Goal: Task Accomplishment & Management: Manage account settings

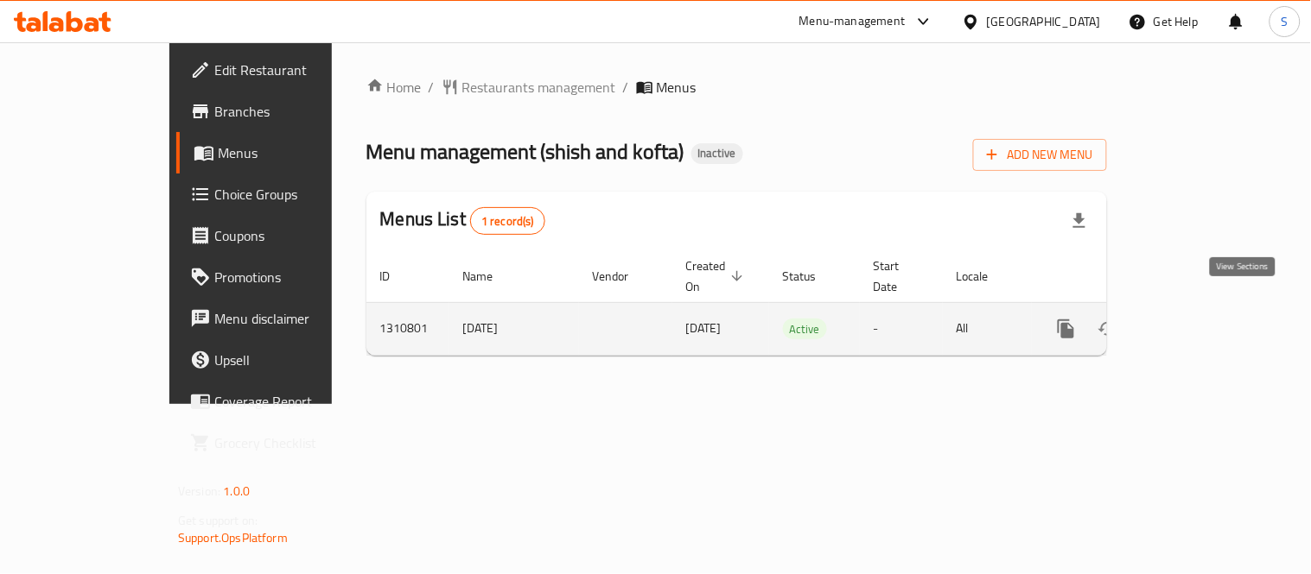
click at [1201, 319] on icon "enhanced table" at bounding box center [1190, 329] width 21 height 21
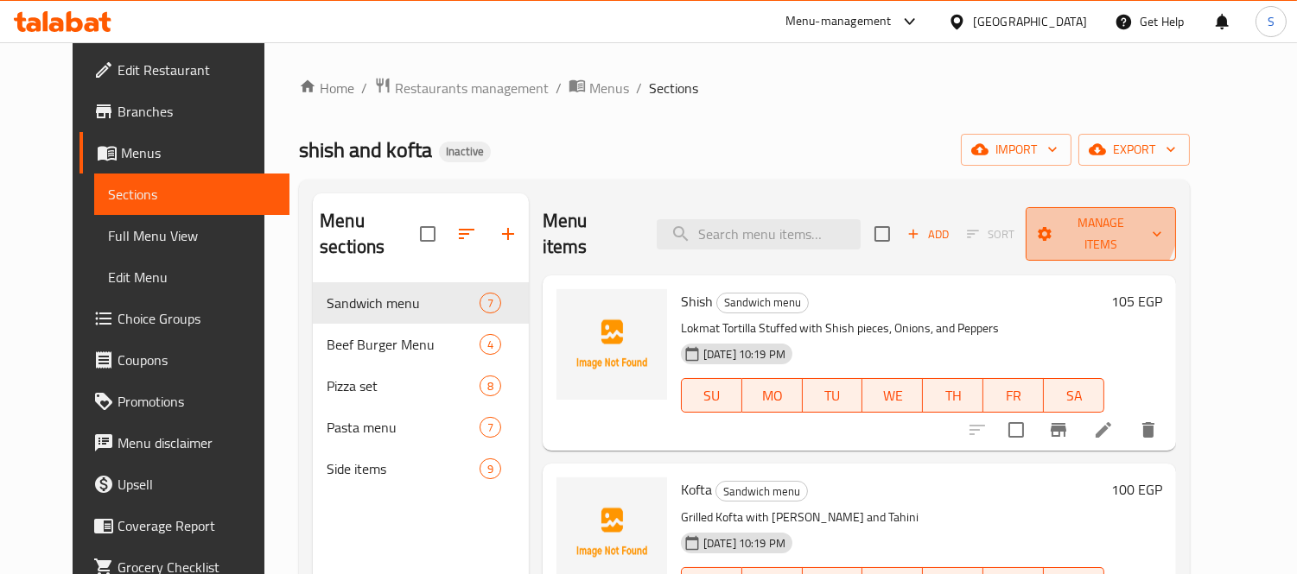
click at [1155, 220] on span "Manage items" at bounding box center [1100, 234] width 123 height 43
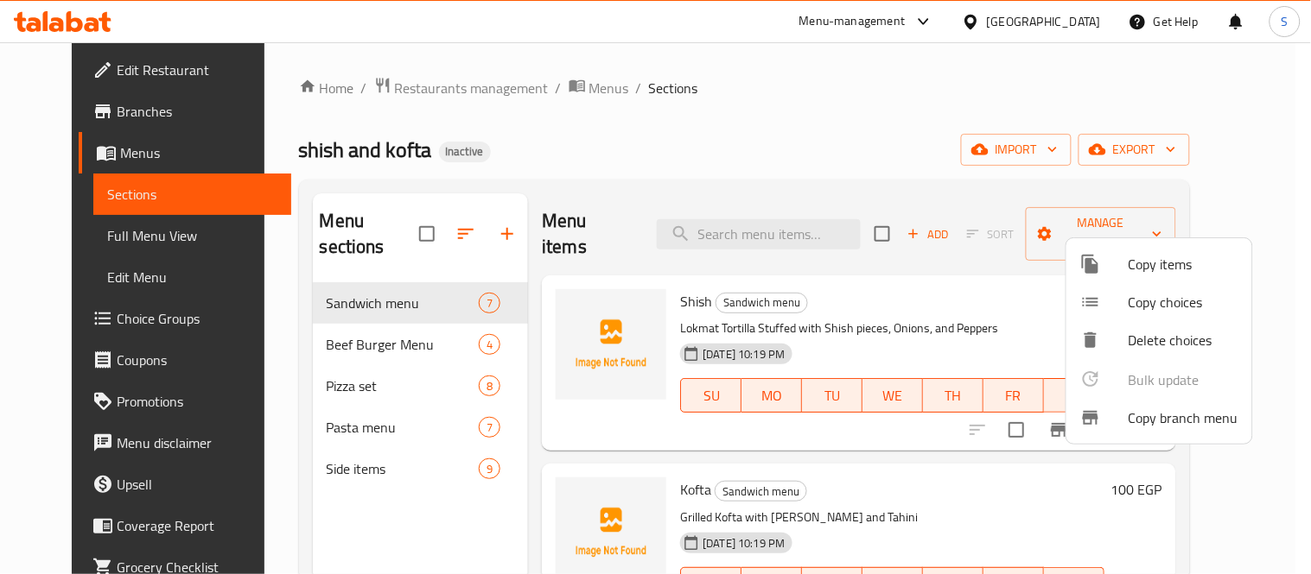
click at [1203, 160] on div at bounding box center [655, 287] width 1311 height 574
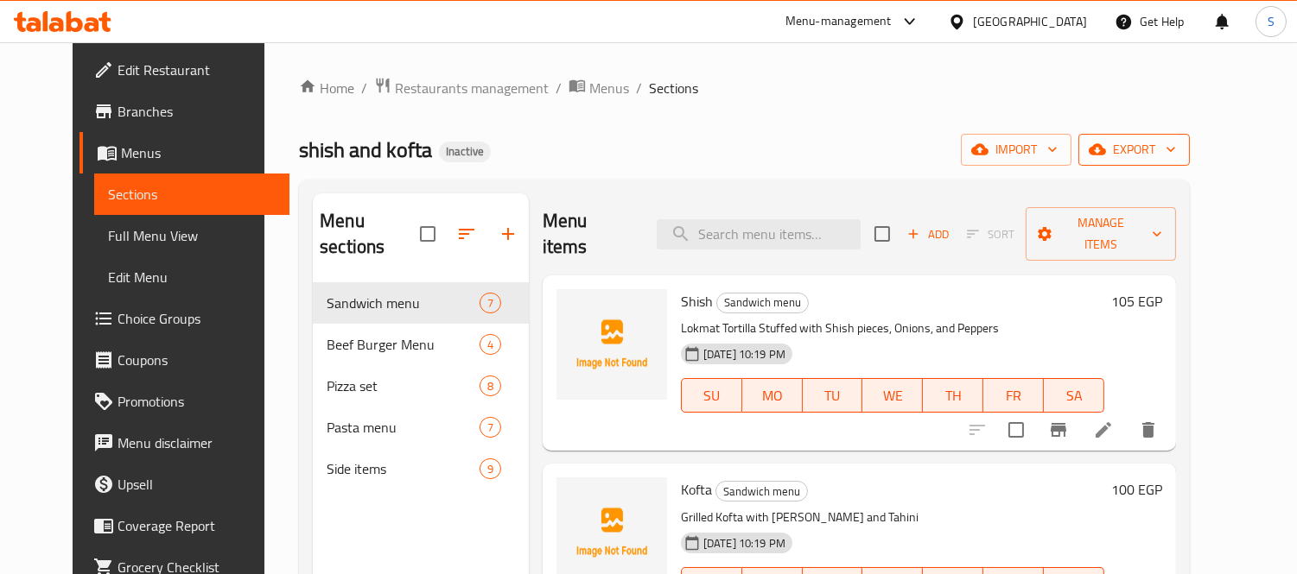
click at [1176, 160] on span "export" at bounding box center [1134, 150] width 84 height 22
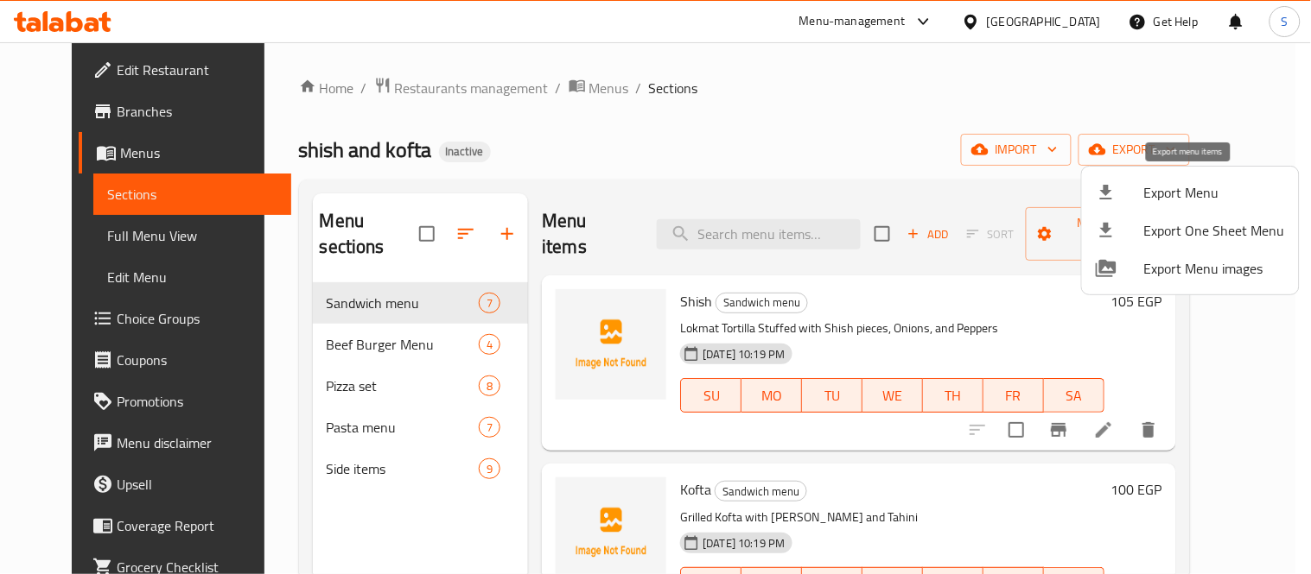
click at [1162, 186] on span "Export Menu" at bounding box center [1214, 192] width 141 height 21
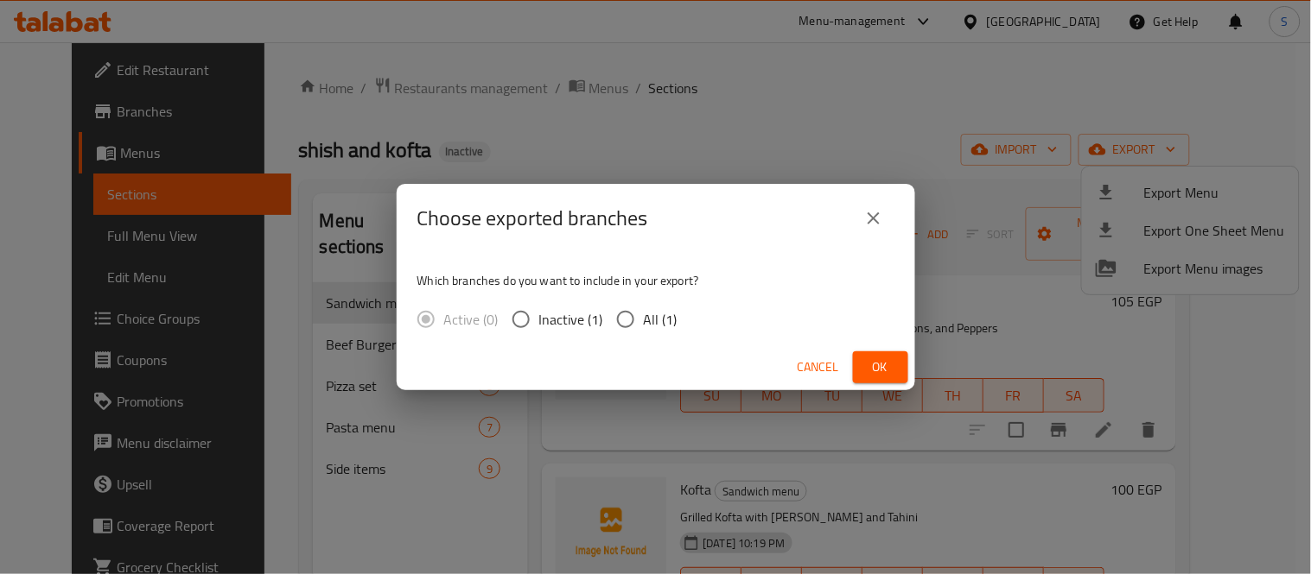
click at [670, 324] on span "All (1)" at bounding box center [661, 319] width 34 height 21
click at [644, 324] on input "All (1)" at bounding box center [625, 319] width 36 height 36
radio input "true"
click at [908, 365] on div "Cancel Ok" at bounding box center [656, 368] width 518 height 46
click at [886, 367] on span "Ok" at bounding box center [880, 368] width 28 height 22
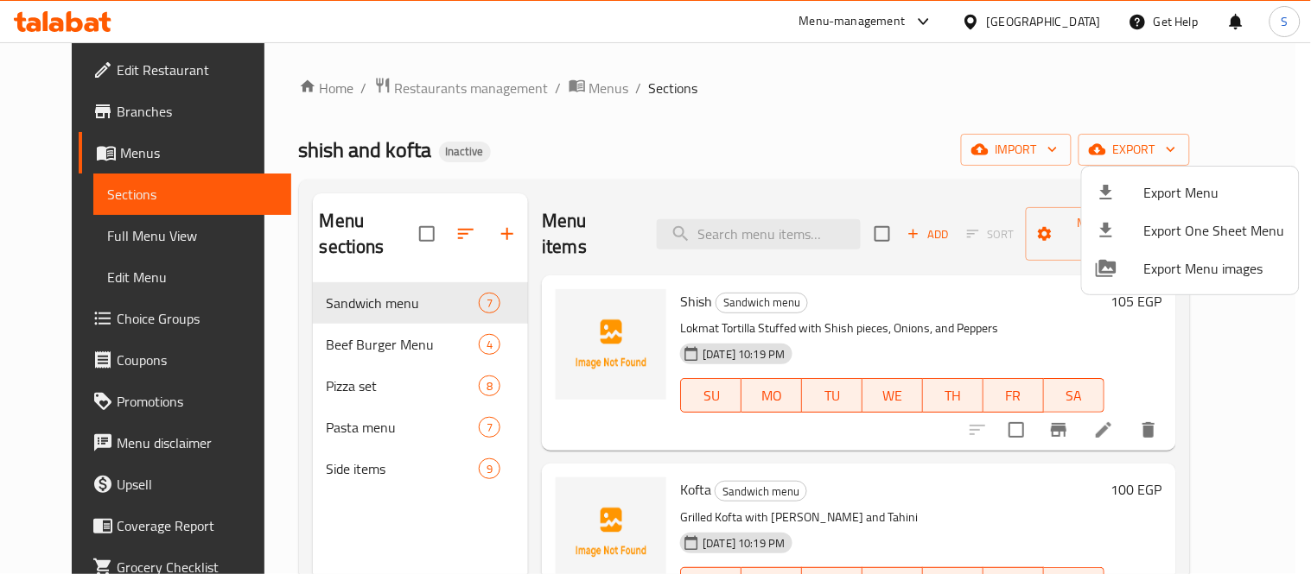
click at [999, 71] on div at bounding box center [655, 287] width 1311 height 574
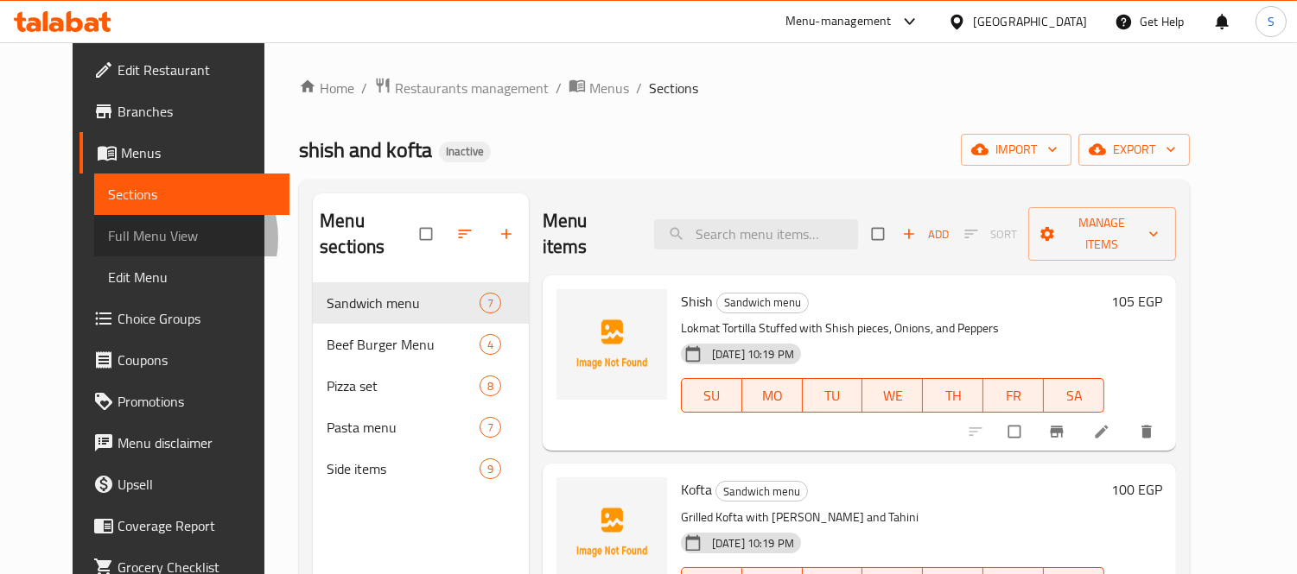
click at [108, 238] on span "Full Menu View" at bounding box center [192, 235] width 168 height 21
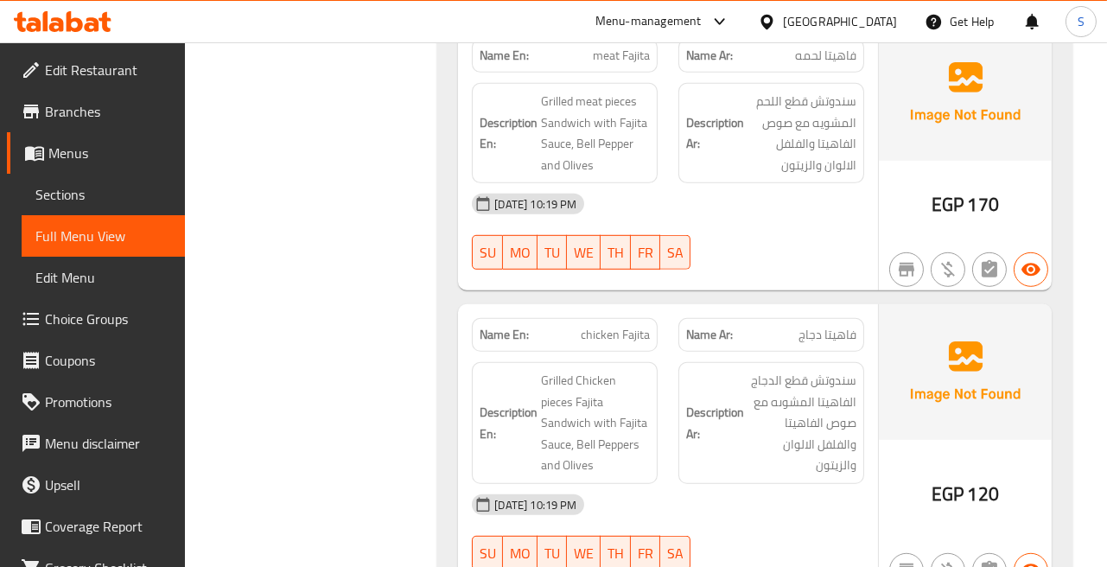
scroll to position [1631, 0]
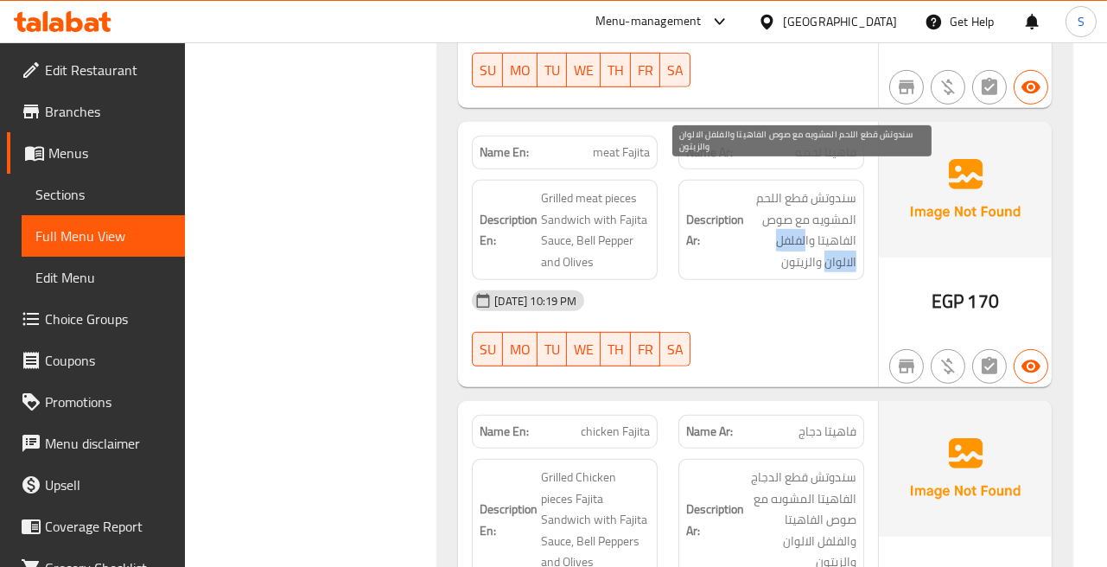
drag, startPoint x: 806, startPoint y: 217, endPoint x: 825, endPoint y: 243, distance: 32.1
click at [825, 243] on span "سندوتش قطع اللحم المشويه مع صوص الفاهيتا والفلفل الالوان والزيتون" at bounding box center [801, 229] width 109 height 85
copy span "لفلفل الالوان"
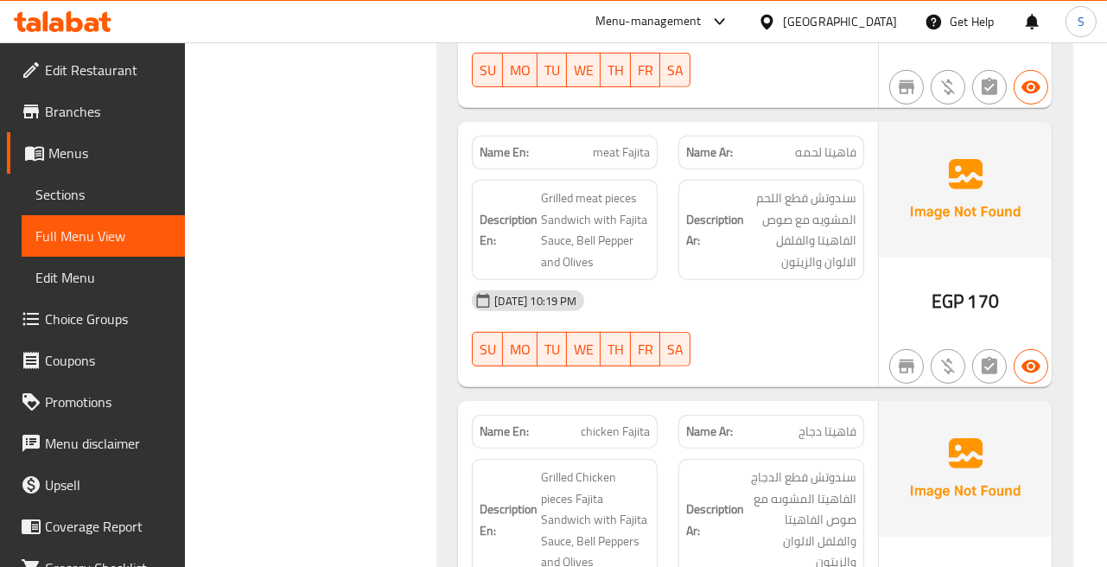
click at [719, 209] on strong "Description Ar:" at bounding box center [715, 230] width 58 height 42
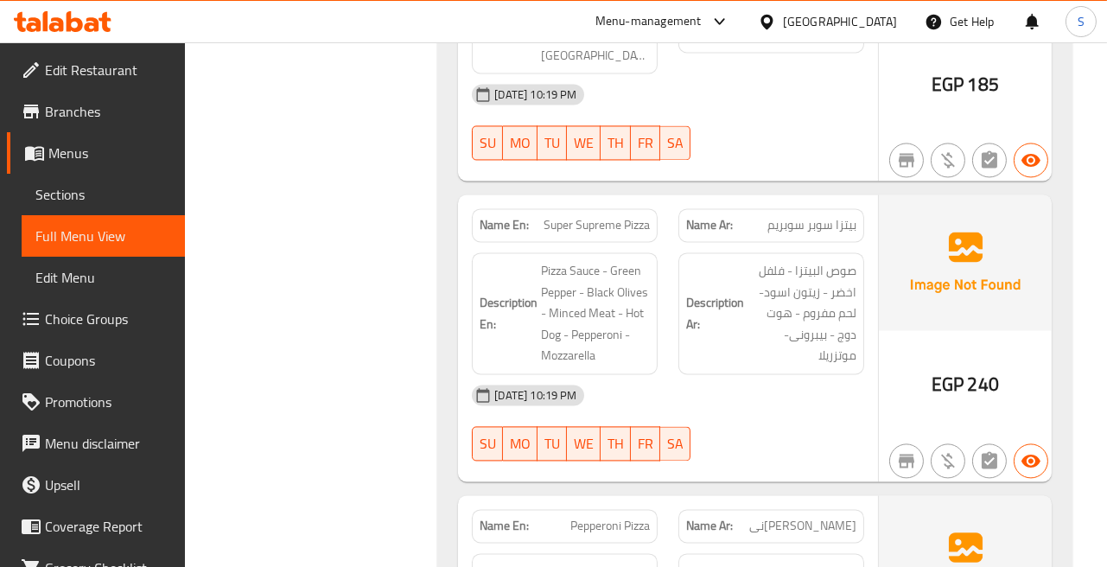
scroll to position [5471, 0]
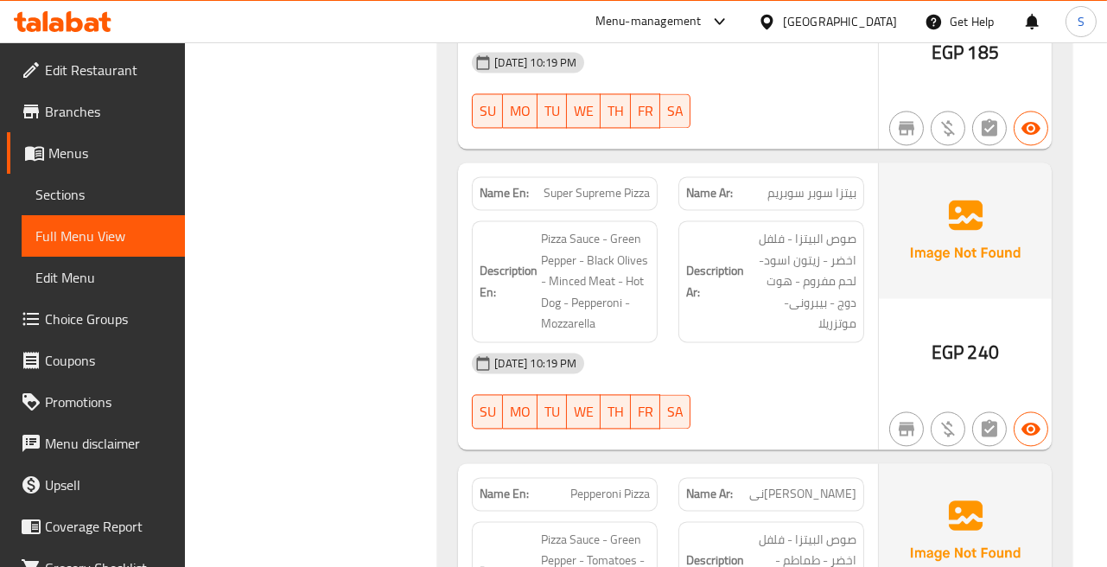
click at [650, 220] on div "Description En: Pizza Sauce - Green Pepper - Black Olives - Minced Meat - Hot D…" at bounding box center [565, 281] width 186 height 122
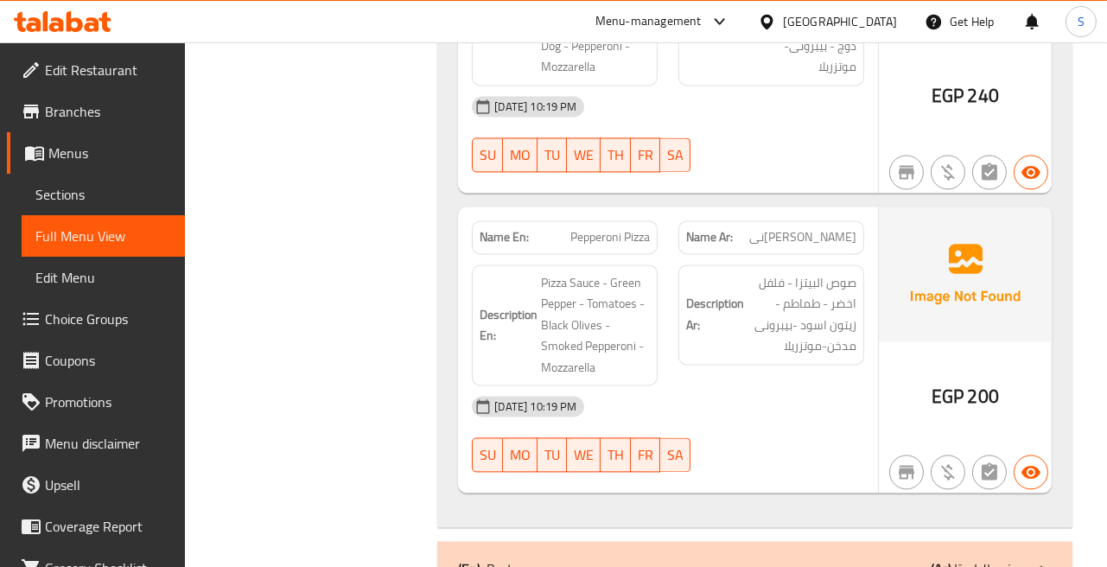
scroll to position [5759, 0]
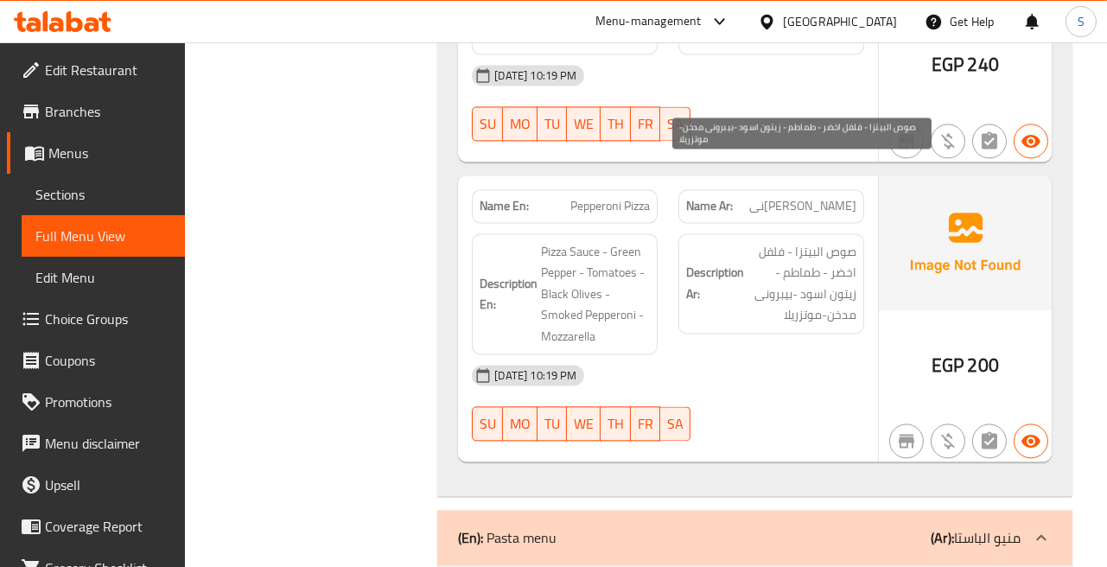
click at [770, 241] on span "صوص البيتزا - فلفل اخضر - طماطم - زيتون اسود -بيبرونى مدخن-موتزريلا" at bounding box center [801, 283] width 109 height 85
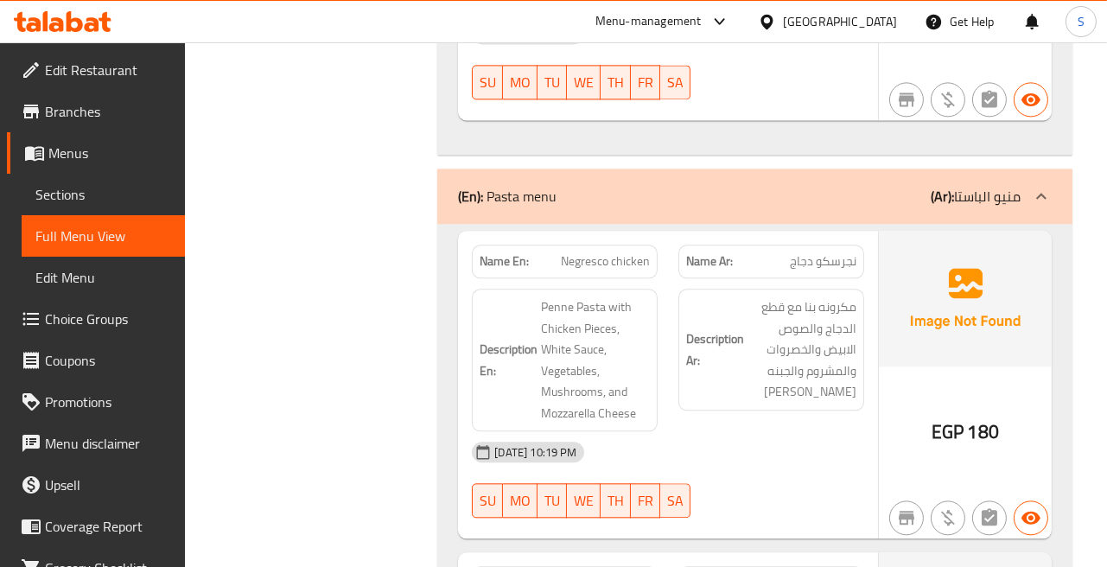
scroll to position [6143, 0]
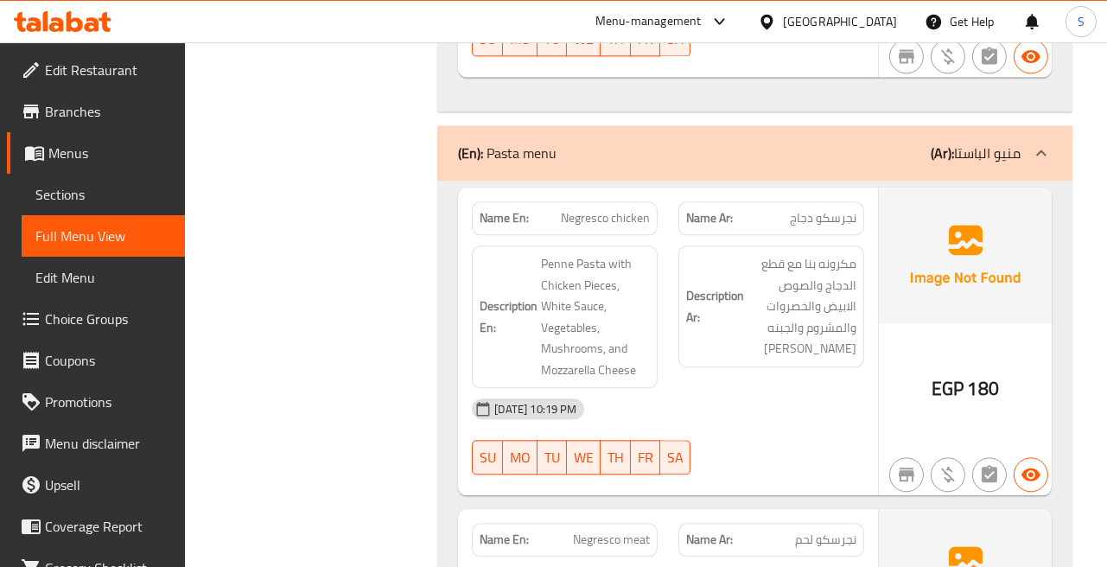
click at [672, 235] on div "Description Ar: مكرونه بنا مع قطع الدجاج والصوص الابيض والخصروات والمشروم والجب…" at bounding box center [771, 316] width 206 height 163
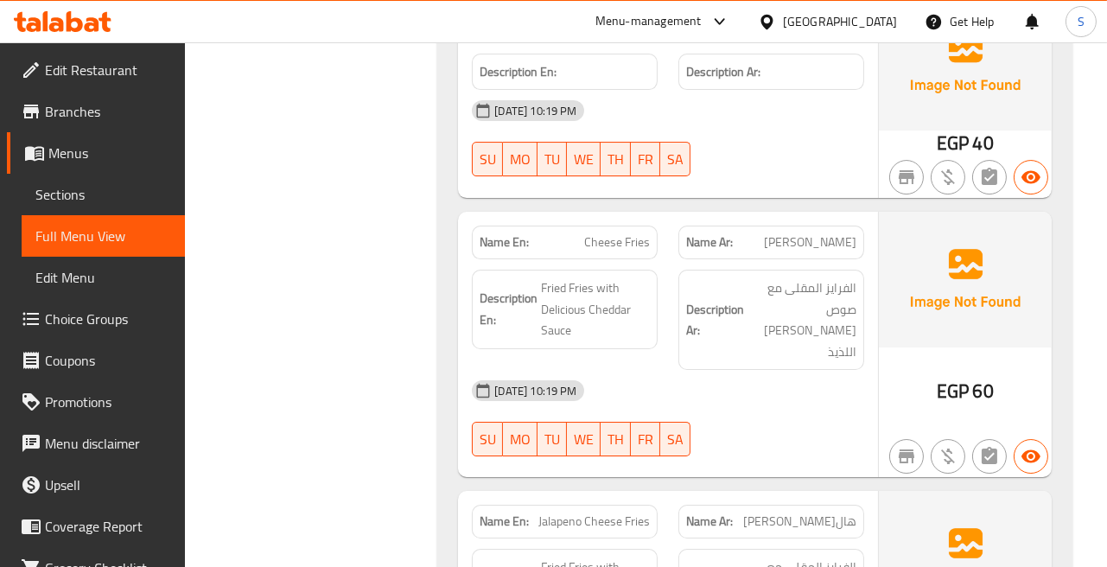
scroll to position [9118, 0]
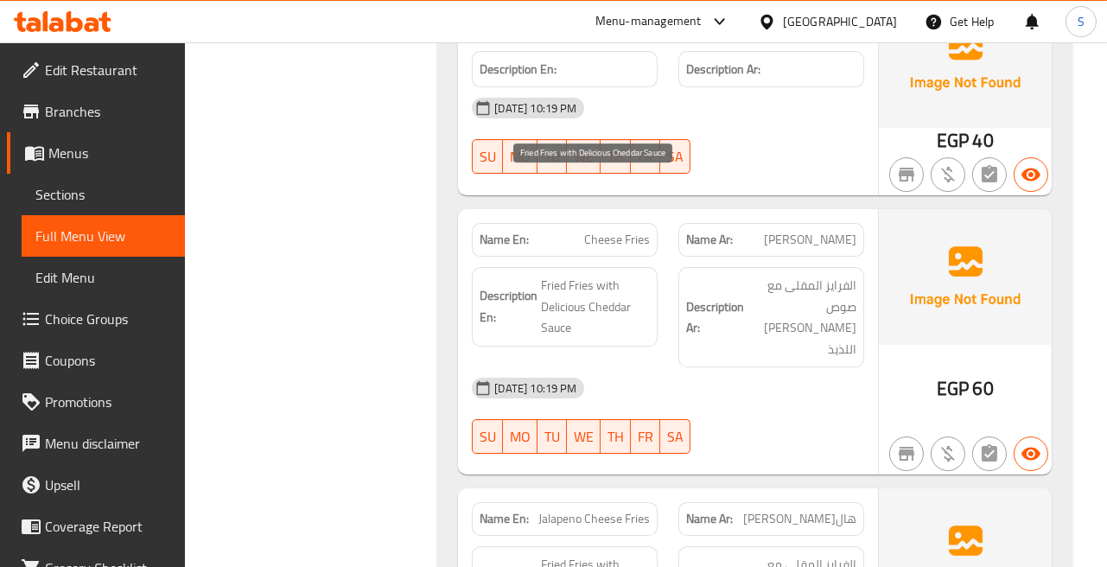
click at [560, 275] on span "Fried Fries with Delicious Cheddar Sauce" at bounding box center [595, 307] width 109 height 64
copy span "Delicious"
click at [611, 275] on span "Fried Fries with Delicious Cheddar Sauce" at bounding box center [595, 307] width 109 height 64
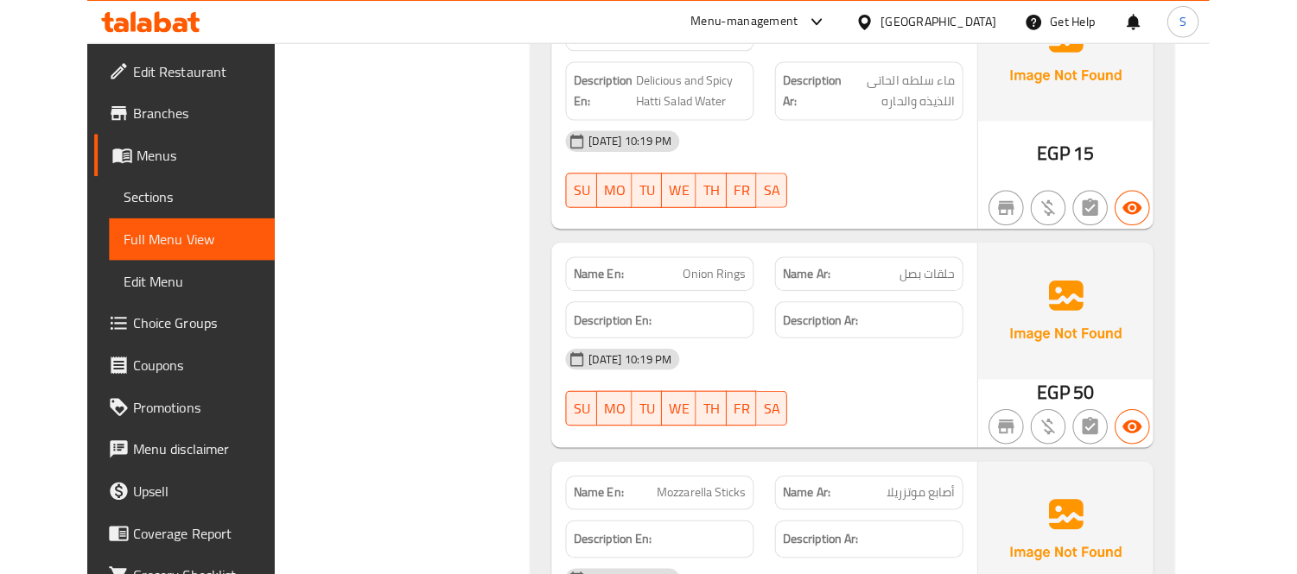
scroll to position [8987, 0]
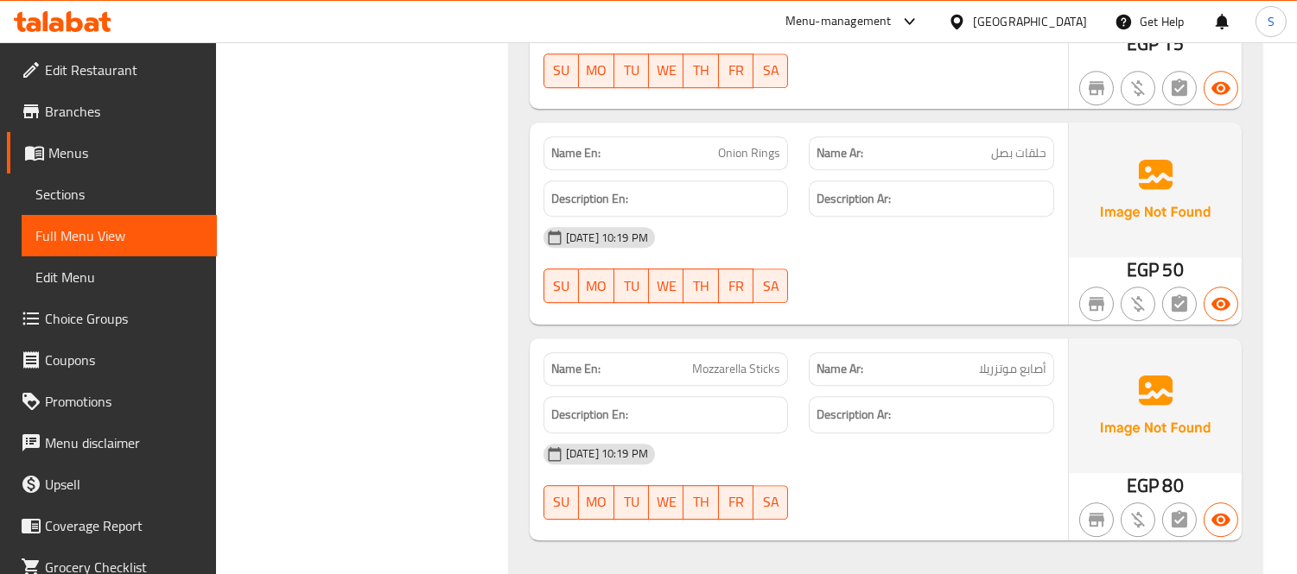
click at [100, 196] on span "Sections" at bounding box center [119, 194] width 168 height 21
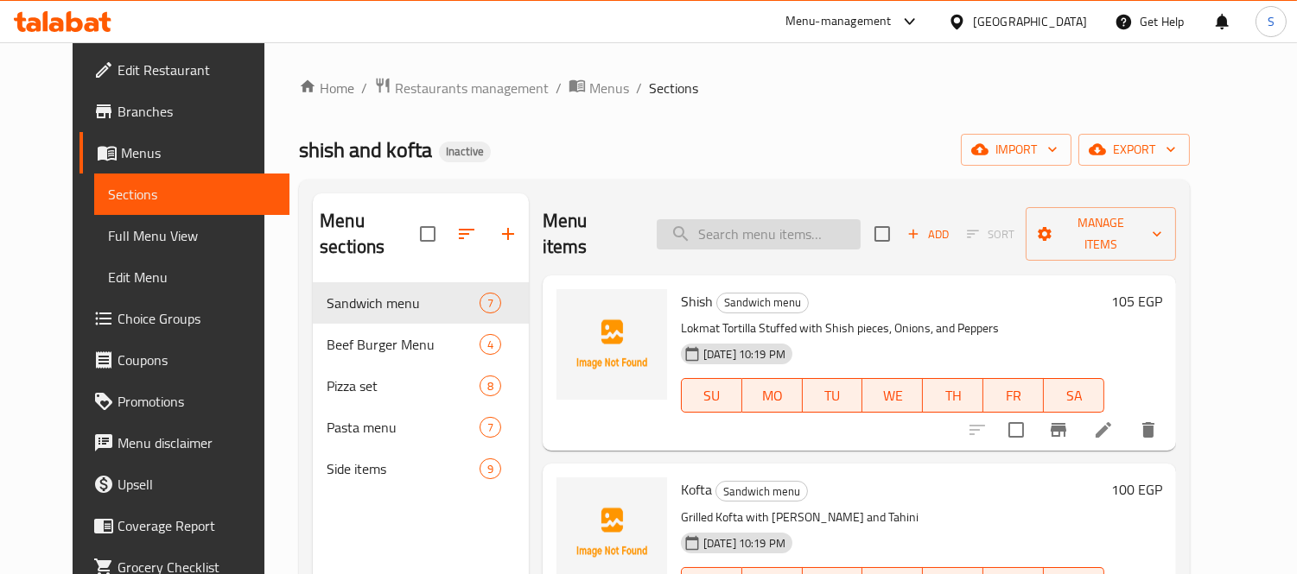
click at [765, 229] on input "search" at bounding box center [759, 234] width 204 height 30
paste input "Delicious"
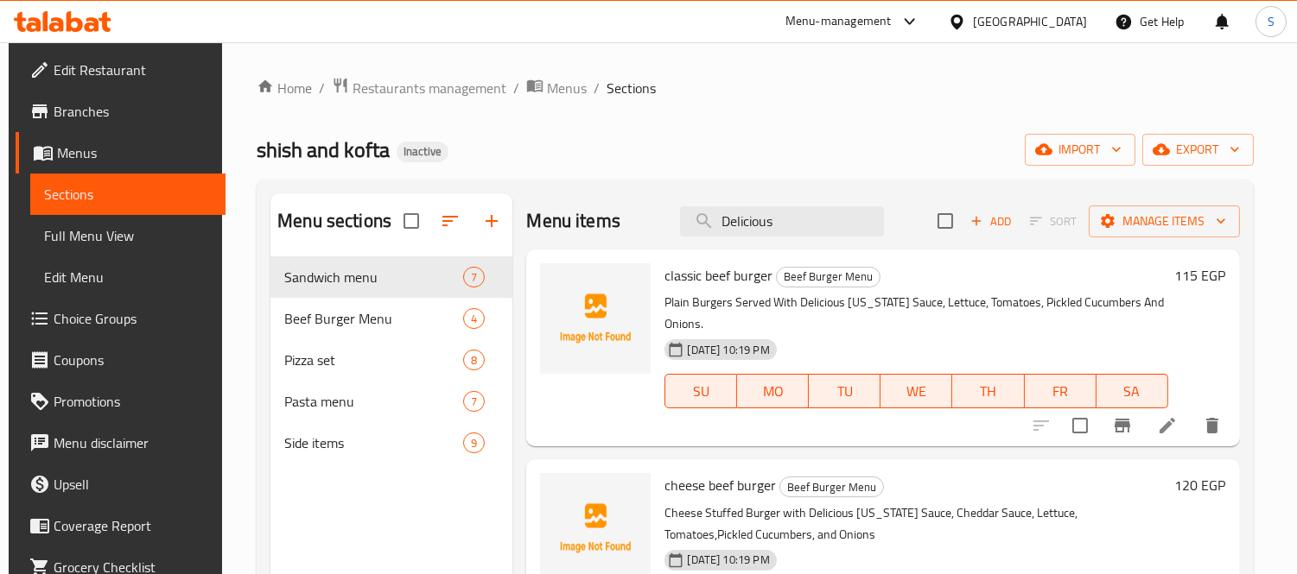
scroll to position [96, 0]
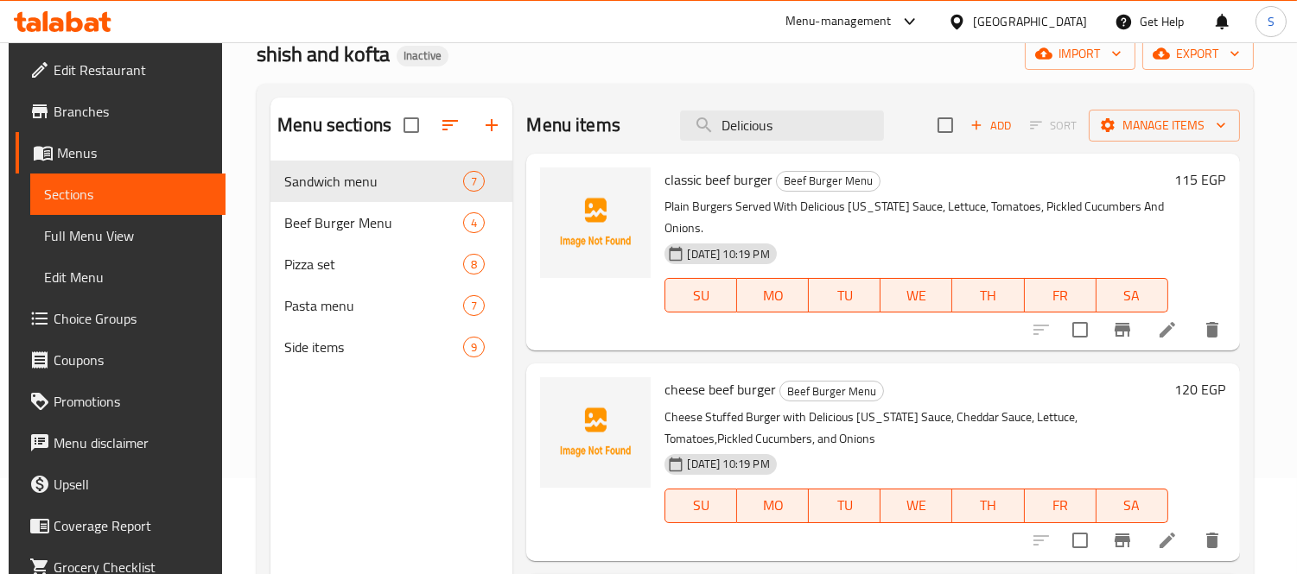
type input "Delicious"
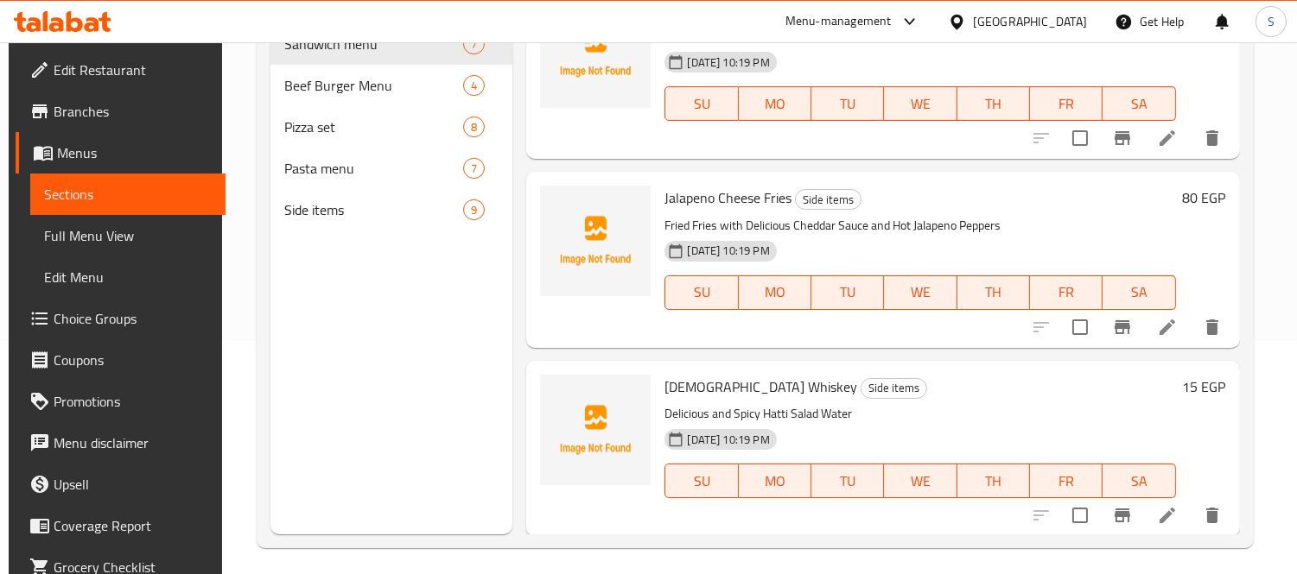
scroll to position [242, 0]
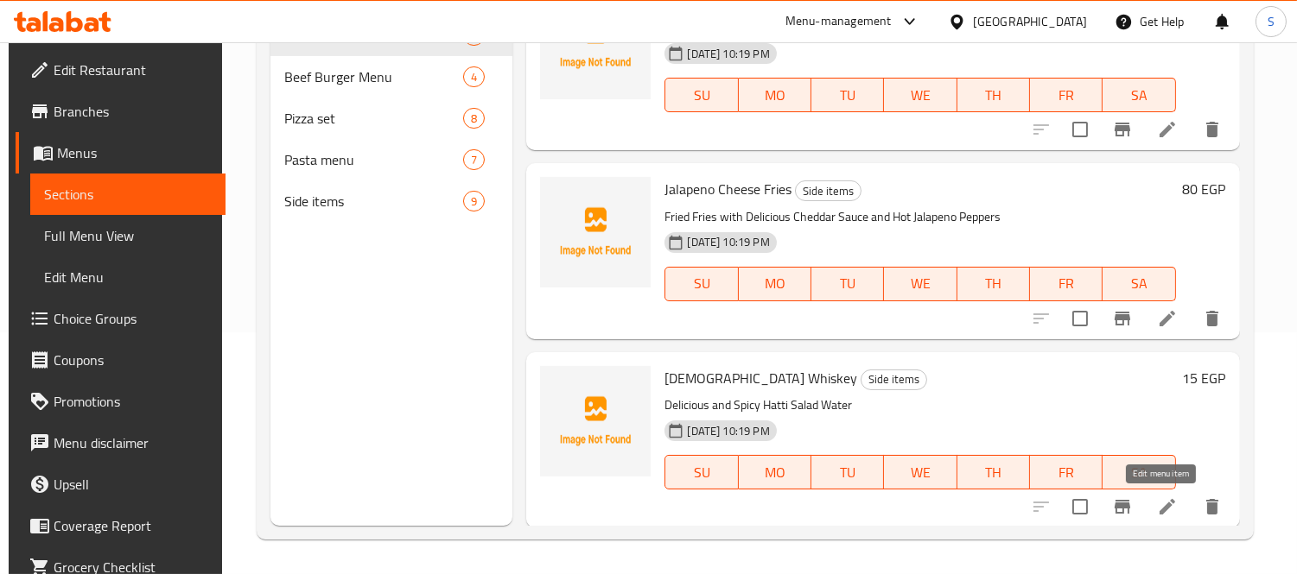
click at [1158, 504] on icon at bounding box center [1167, 507] width 21 height 21
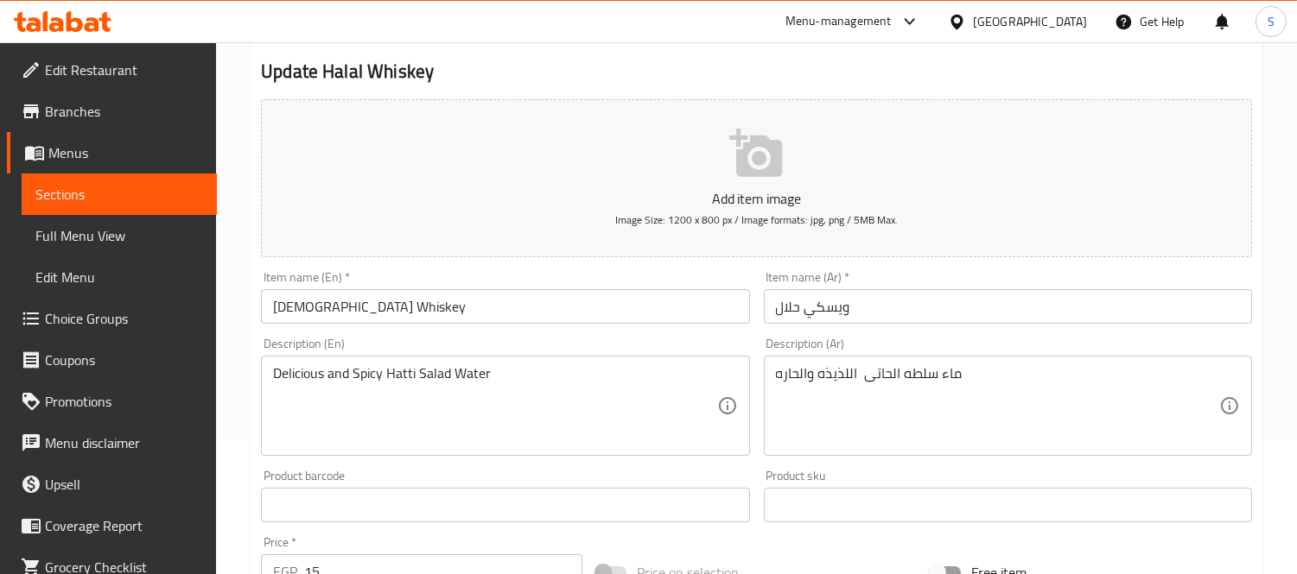
scroll to position [192, 0]
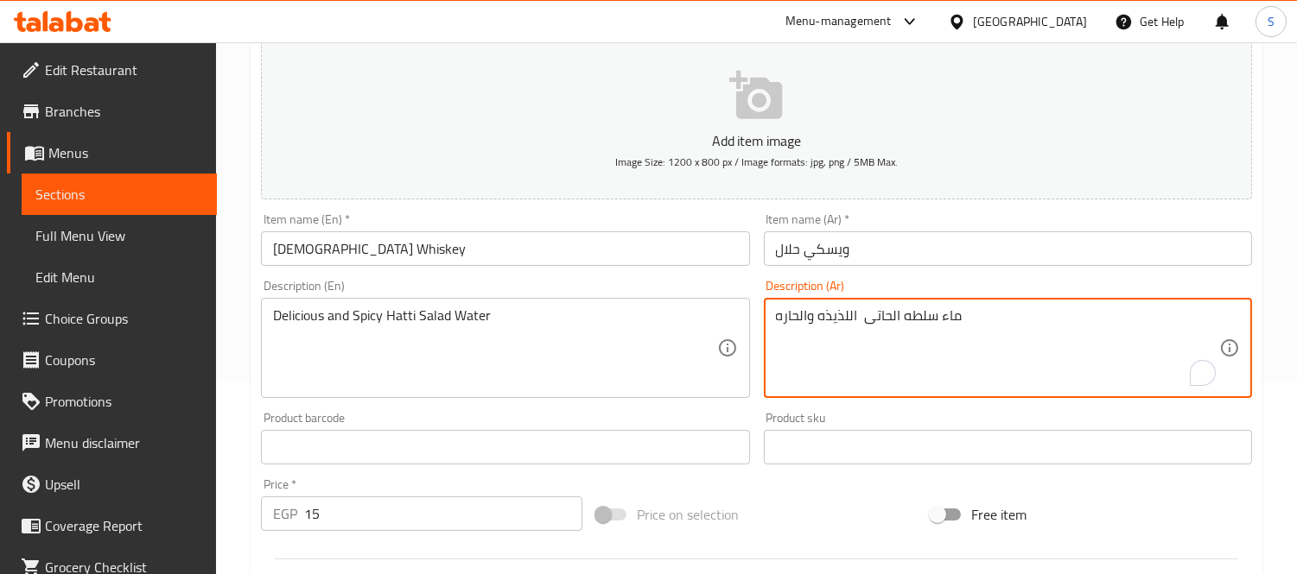
click at [841, 316] on textarea "ماء سلطه الحاتى اللذيذه والحاره" at bounding box center [997, 349] width 443 height 82
click at [847, 314] on textarea "ماء سلطه الحاتى اللذيذه والحاره" at bounding box center [997, 349] width 443 height 82
click at [806, 316] on textarea "ماء سلطه الحاتى والحاره" at bounding box center [997, 349] width 443 height 82
click at [798, 317] on textarea "ماء سلطه الحاتى والحاره" at bounding box center [997, 349] width 443 height 82
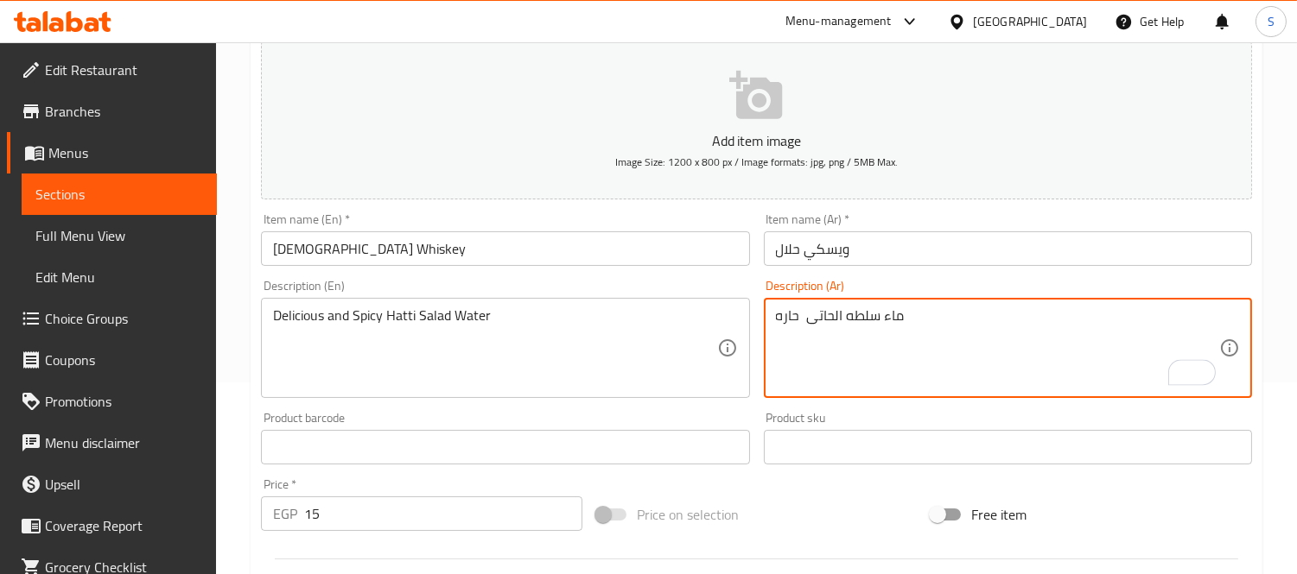
type textarea "ماء سلطه الحاتى حاره"
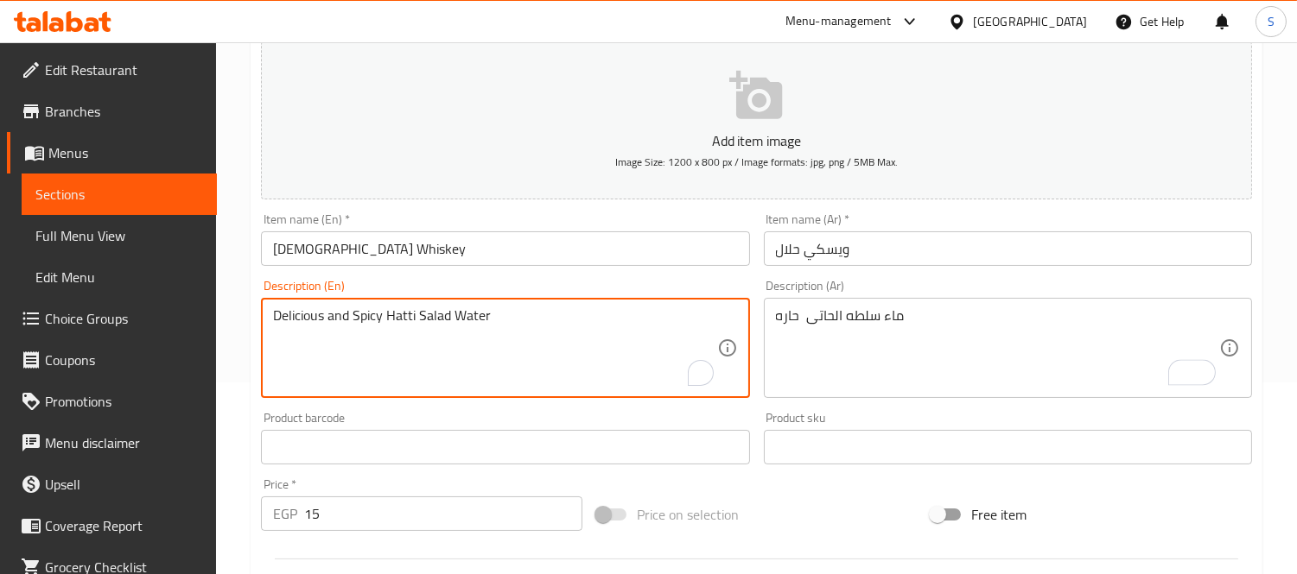
click at [313, 315] on textarea "Delicious and Spicy Hatti Salad Water" at bounding box center [494, 349] width 443 height 82
click at [286, 317] on textarea "and Spicy Hatti Salad Water" at bounding box center [494, 349] width 443 height 82
type textarea "Spicy Hatti Salad Water"
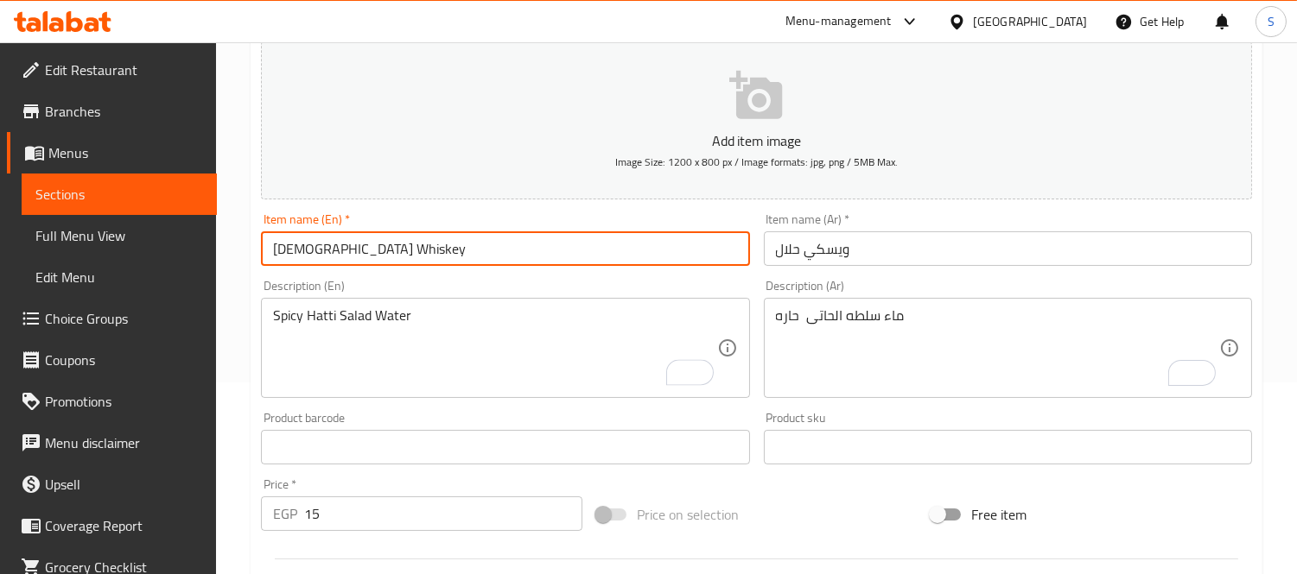
click at [375, 240] on input "Halal Whiskey" at bounding box center [505, 249] width 488 height 35
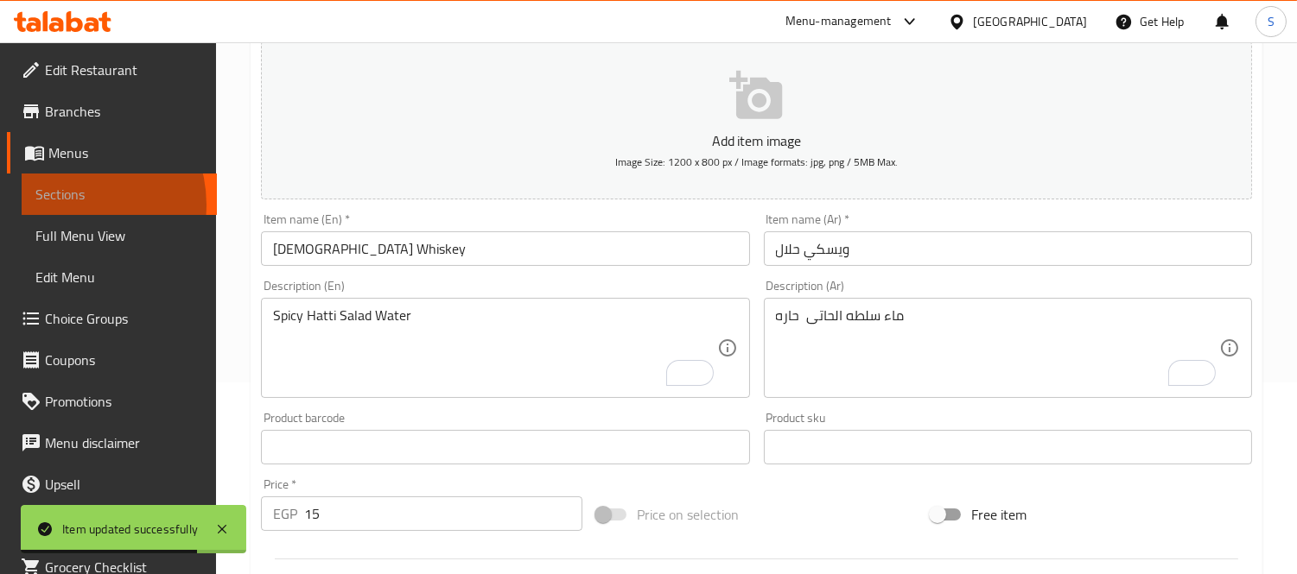
click at [71, 205] on span "Sections" at bounding box center [119, 194] width 168 height 21
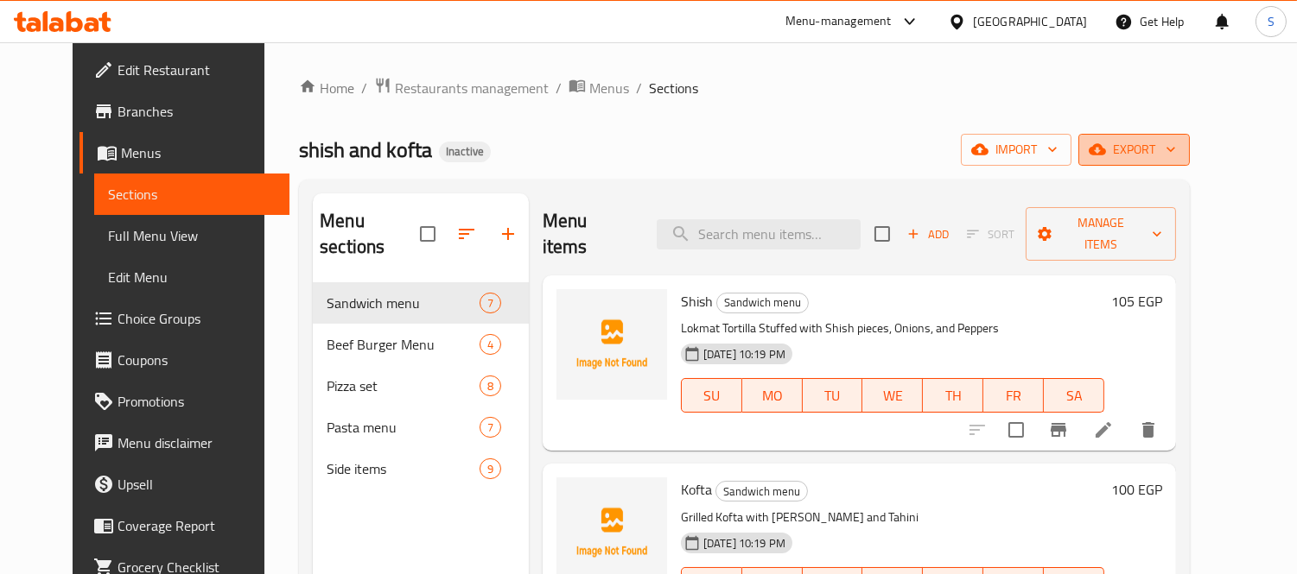
click at [1176, 151] on span "export" at bounding box center [1134, 150] width 84 height 22
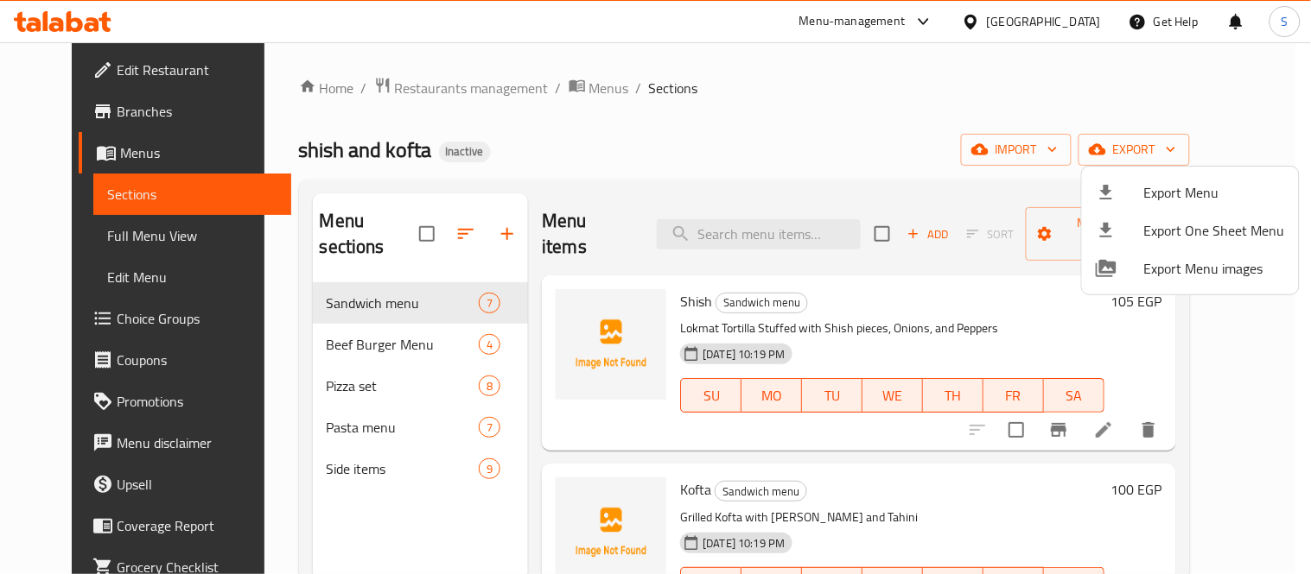
click at [1190, 175] on li "Export Menu" at bounding box center [1190, 193] width 217 height 38
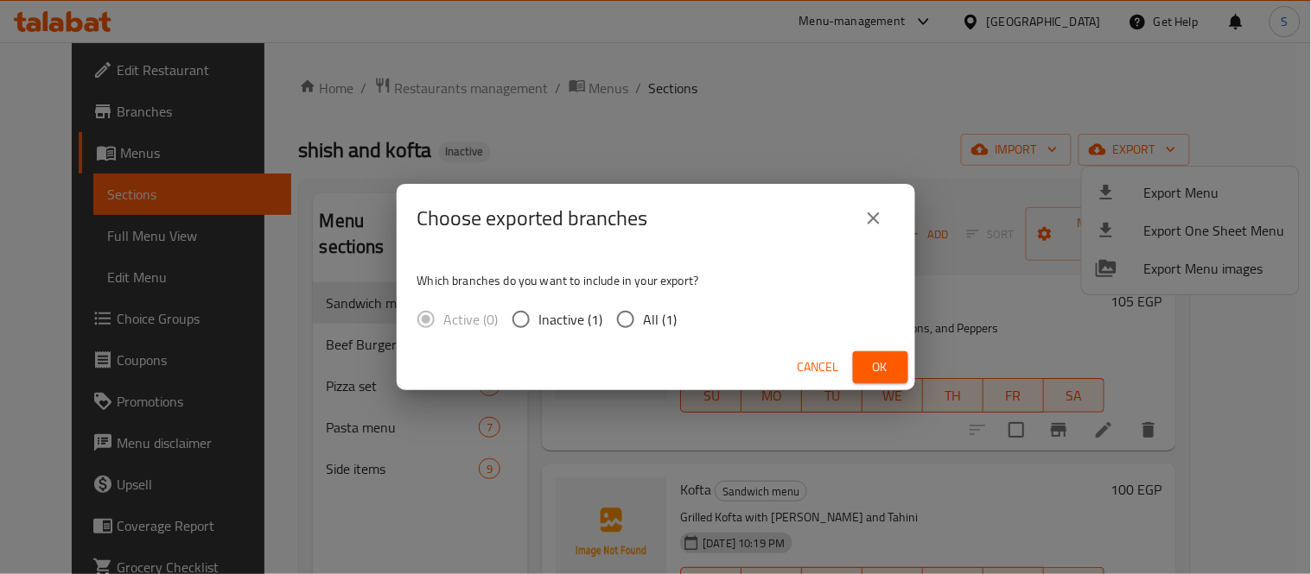
click at [632, 320] on input "All (1)" at bounding box center [625, 319] width 36 height 36
radio input "true"
click at [897, 381] on button "Ok" at bounding box center [880, 368] width 55 height 32
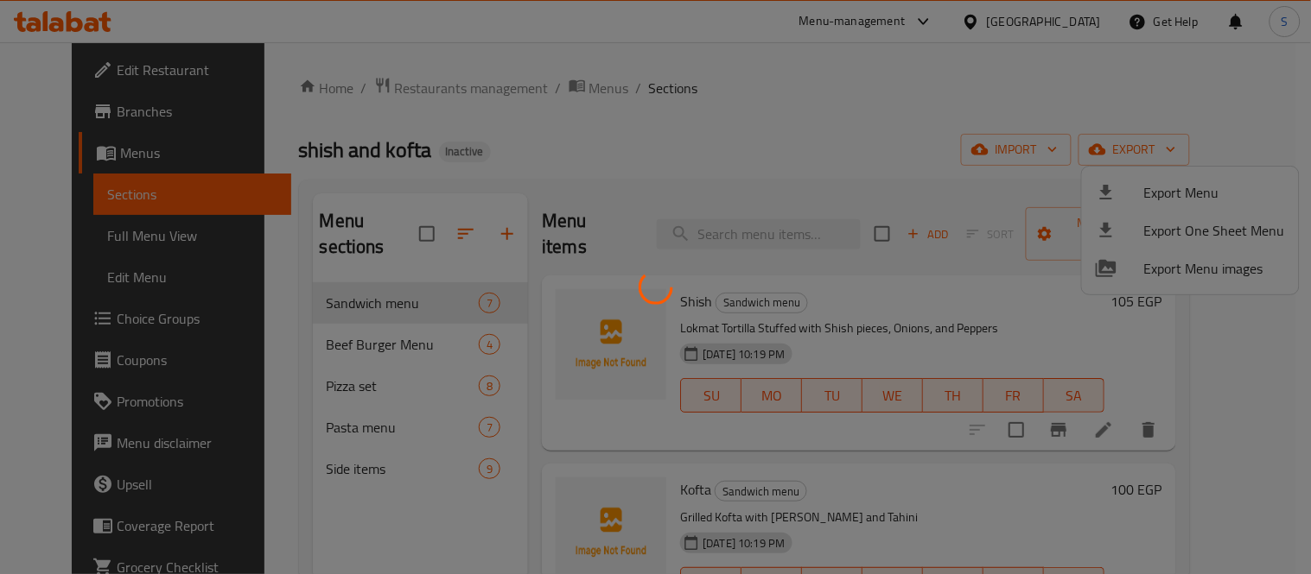
click at [1277, 110] on div at bounding box center [655, 287] width 1311 height 574
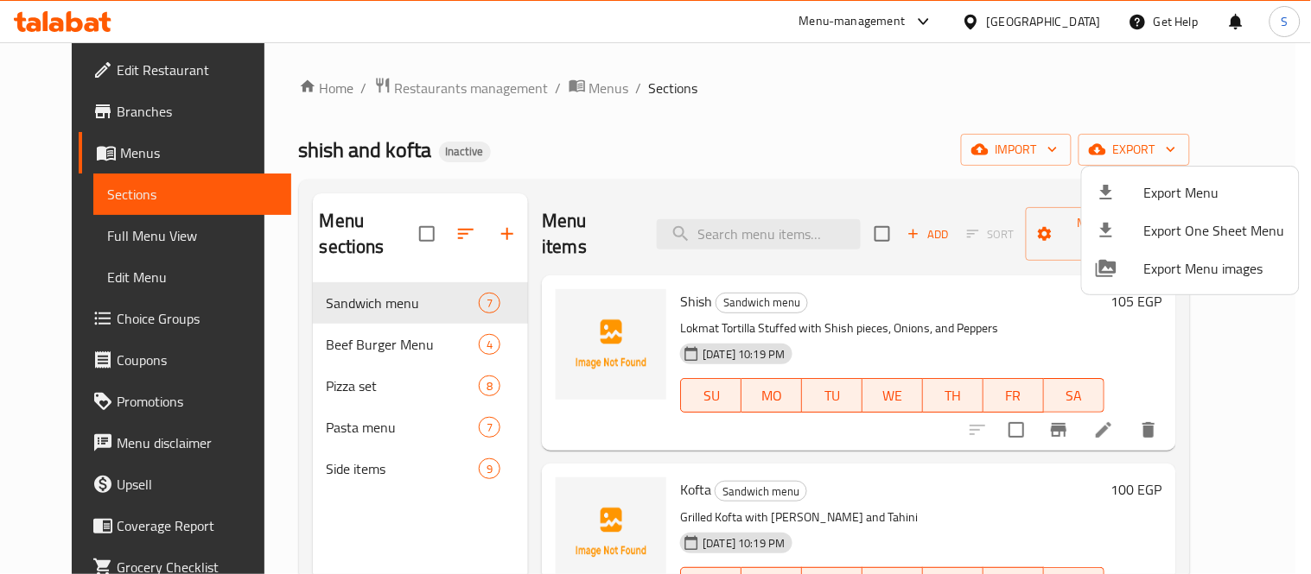
click at [88, 70] on div at bounding box center [655, 287] width 1311 height 574
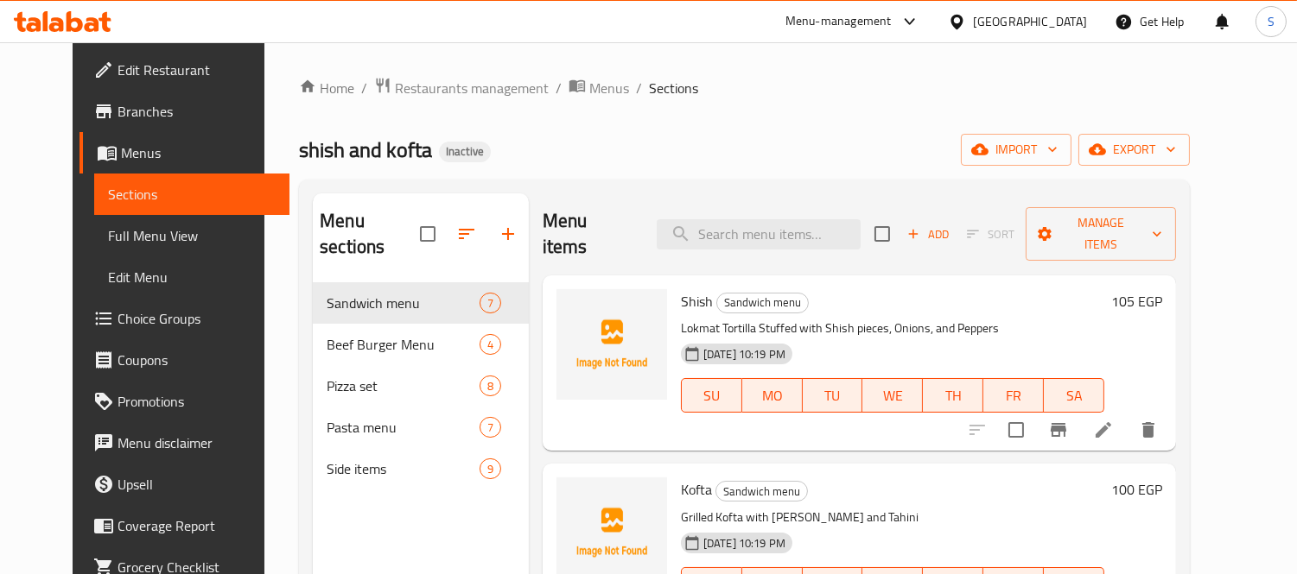
click at [148, 86] on link "Edit Restaurant" at bounding box center [184, 69] width 210 height 41
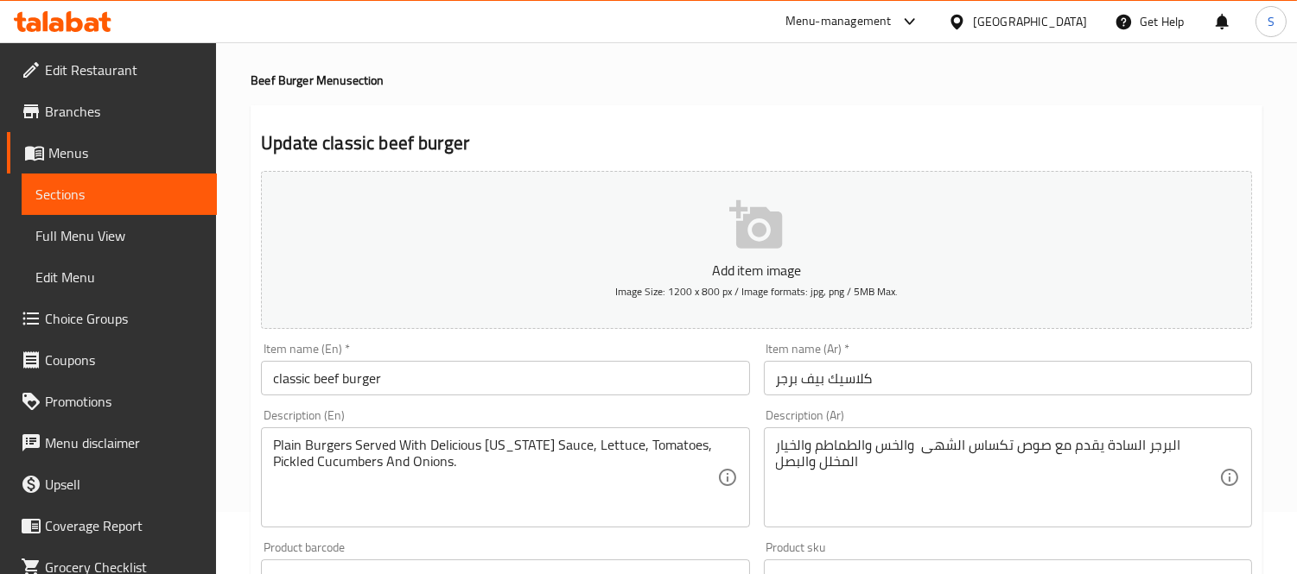
scroll to position [96, 0]
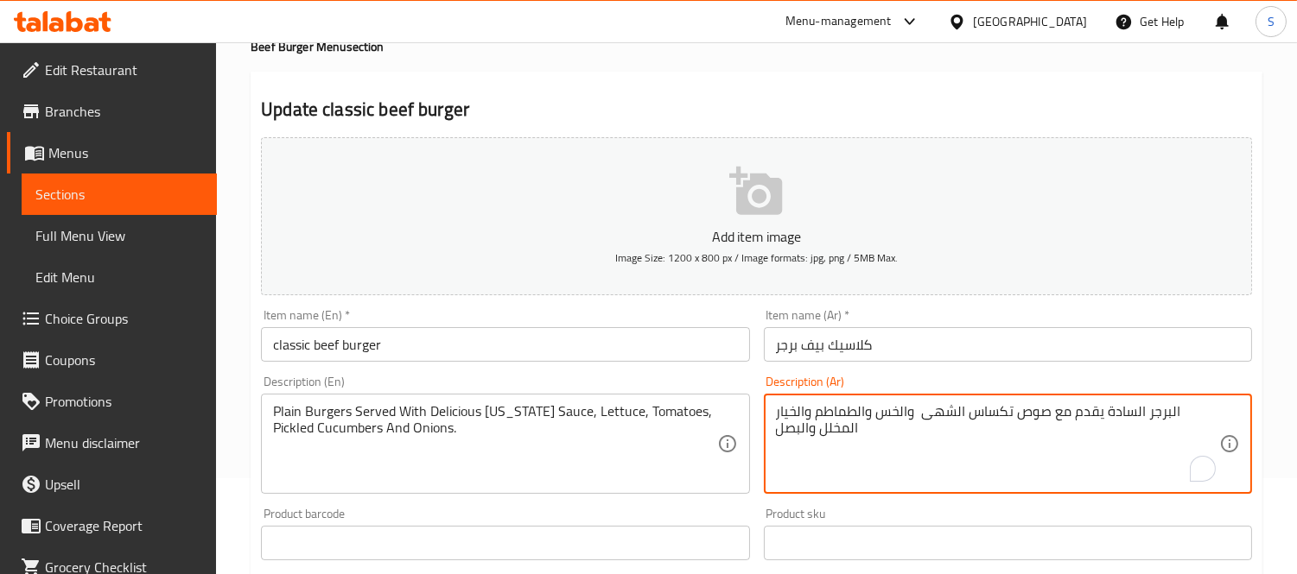
click at [982, 411] on textarea "البرجر السادة يقدم مع صوص تكساس الشهى والخس والطماطم والخيار المخلل والبصل" at bounding box center [997, 444] width 443 height 82
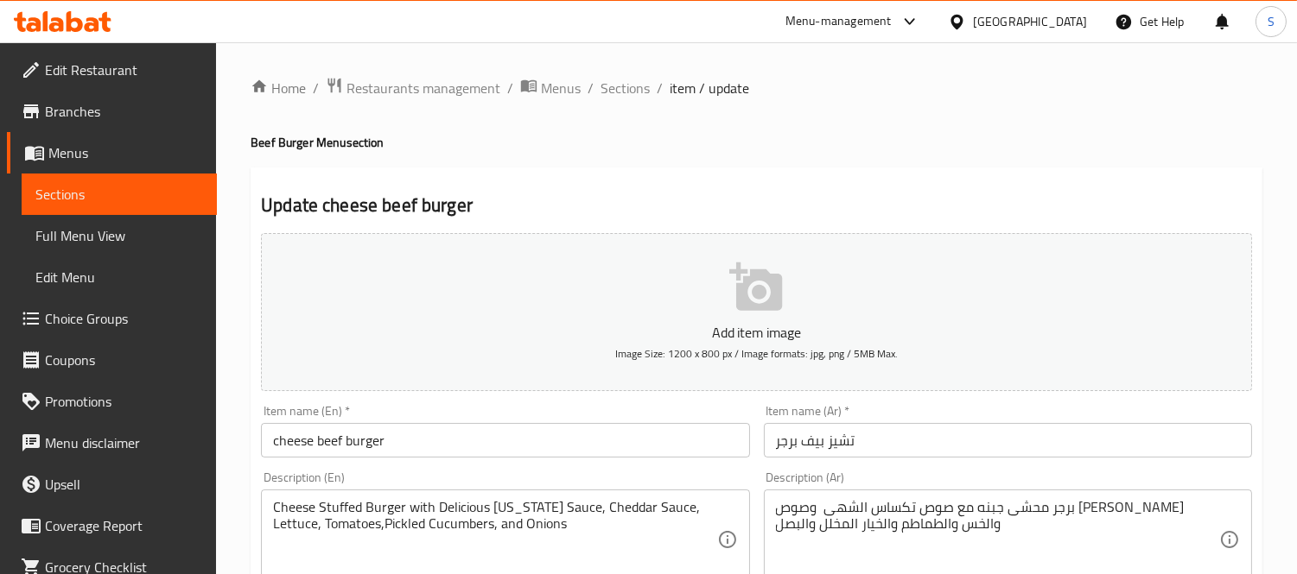
click at [976, 505] on textarea "برجر محشى جبنه مع صوص تكساس الشهى وصوص الشيدر والخس والطماطم والخيار المخلل وال…" at bounding box center [997, 540] width 443 height 82
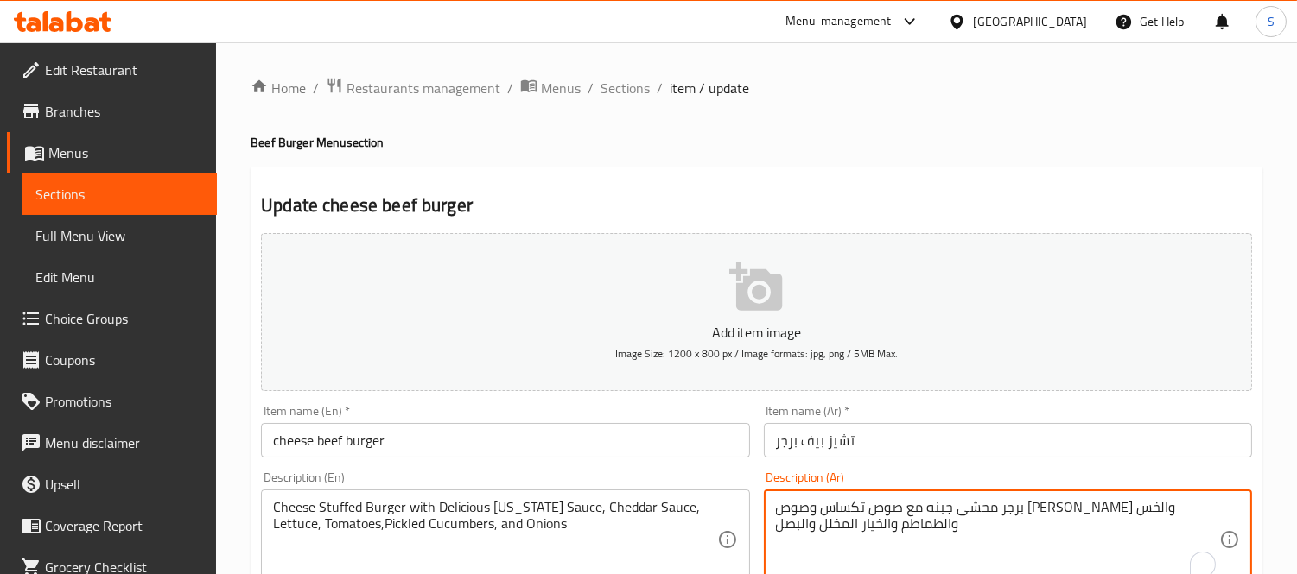
type textarea "برجر محشى جبنه مع صوص تكساس وصوص الشيدر والخس والطماطم والخيار المخلل والبصل"
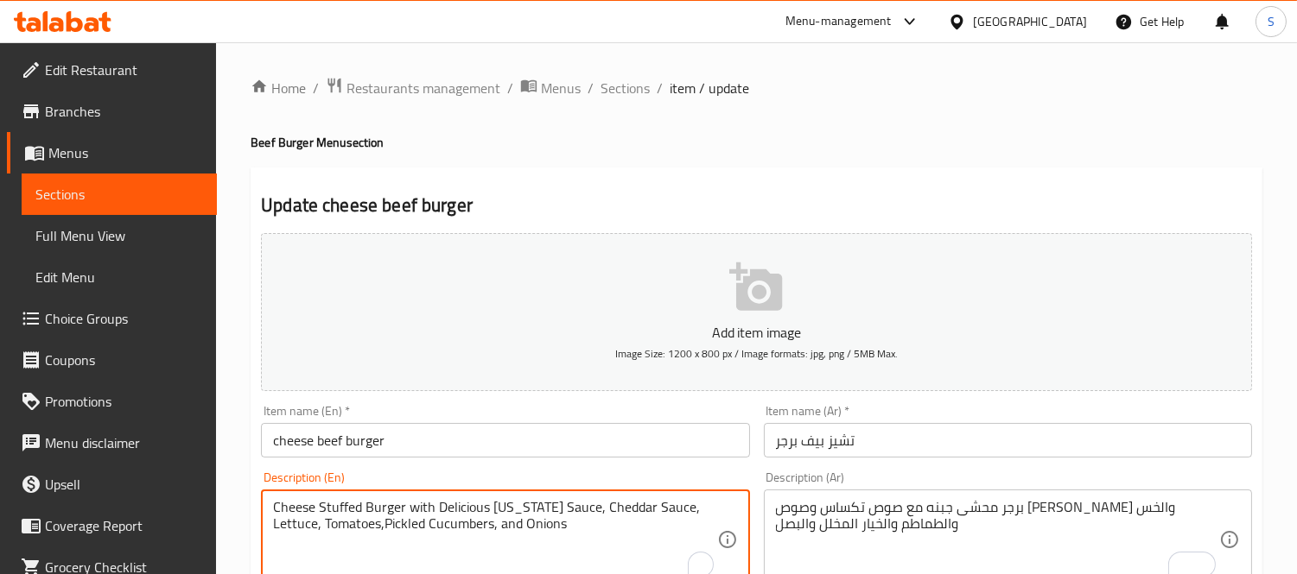
click at [463, 505] on textarea "Cheese Stuffed Burger with Delicious Texas Sauce, Cheddar Sauce, Lettuce, Tomat…" at bounding box center [494, 540] width 443 height 82
type textarea "Cheese Stuffed Burger with Texas Sauce, Cheddar Sauce, Lettuce, Tomatoes,Pickle…"
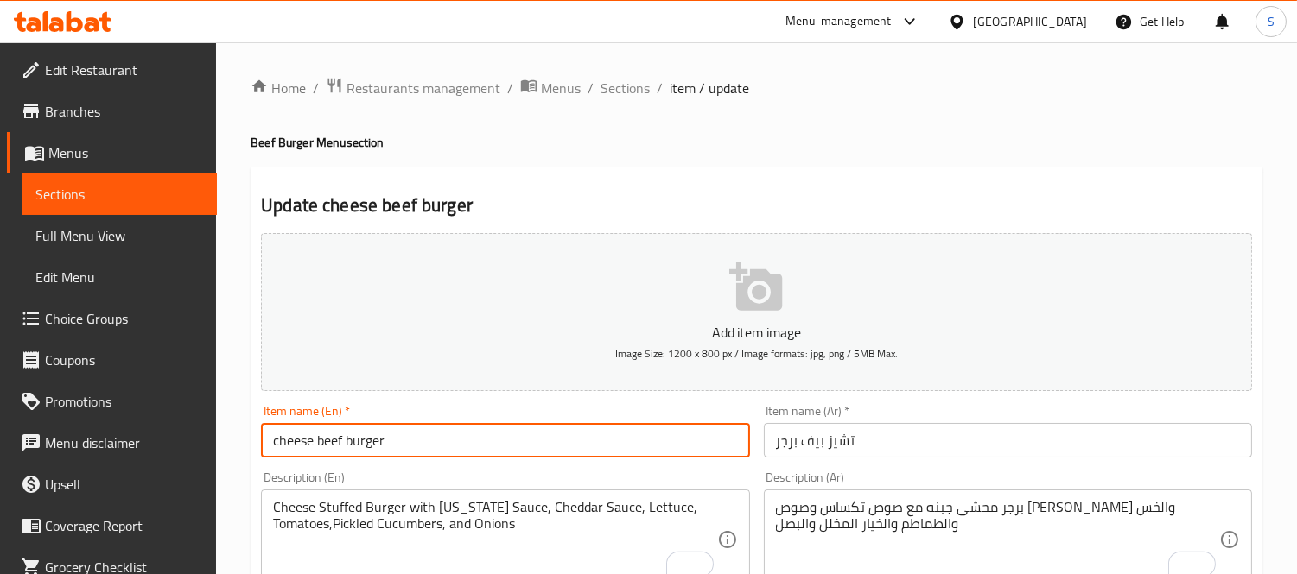
click at [476, 424] on input "cheese beef burger" at bounding box center [505, 440] width 488 height 35
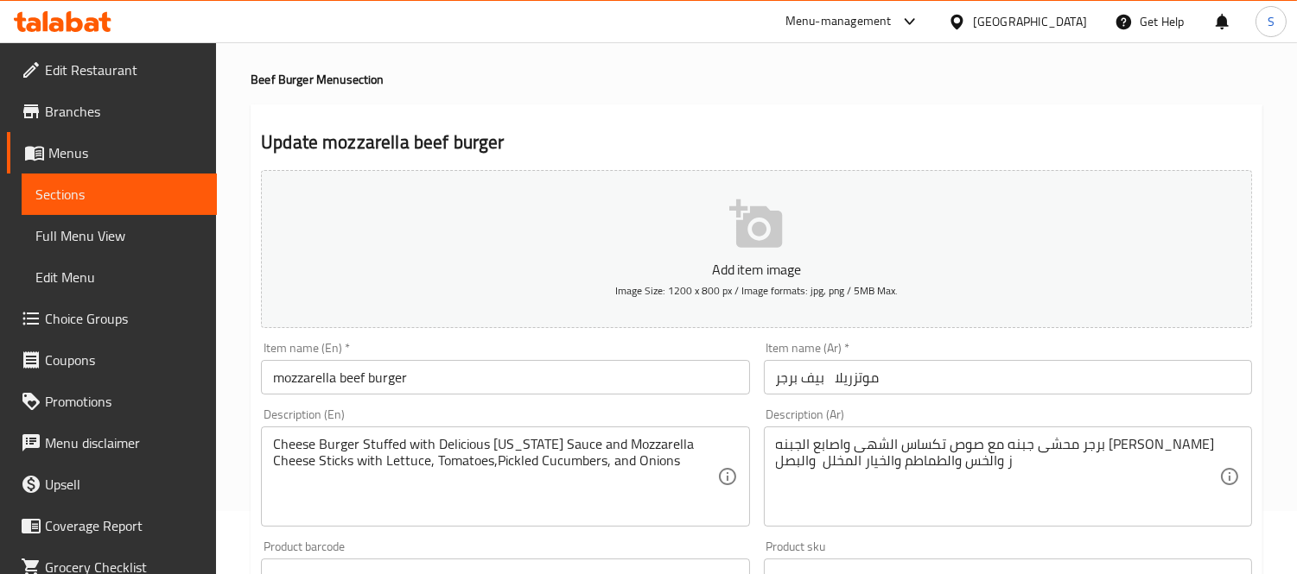
scroll to position [96, 0]
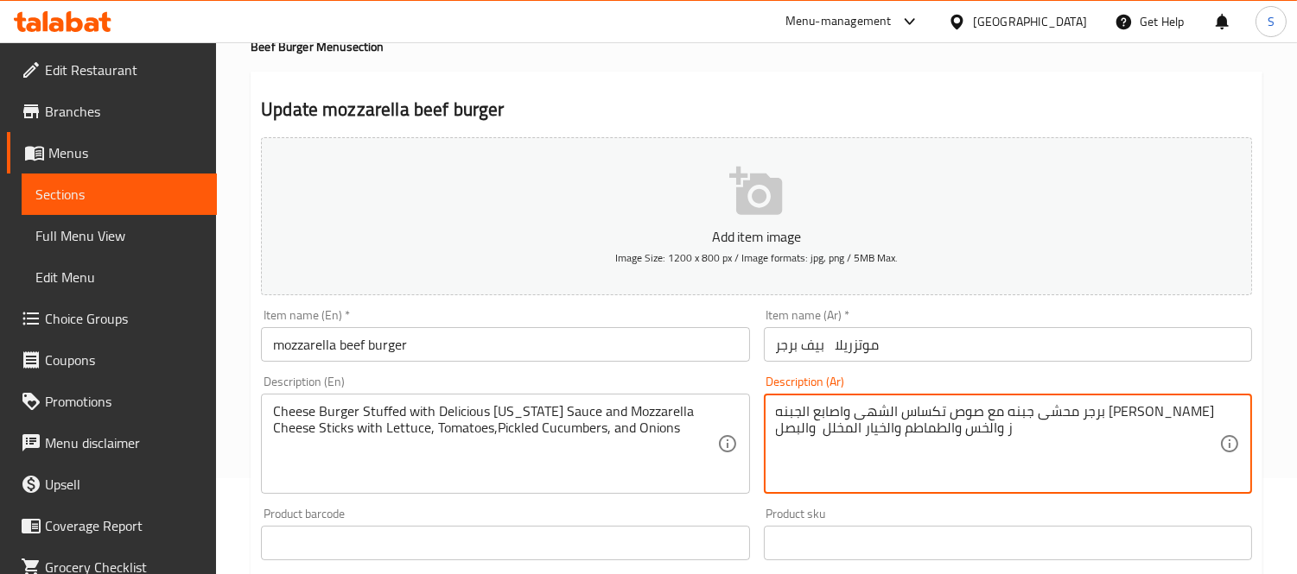
click at [982, 416] on textarea "برجر محشى جبنه مع صوص تكساس الشهى واصابع الجبنه الموتزريلا ز والخس والطماطم وال…" at bounding box center [997, 444] width 443 height 82
type textarea "برجر محشى جبنه مع صوص تكساس واصابع الجبنه الموتزريلا ز والخس والطماطم والخيار ا…"
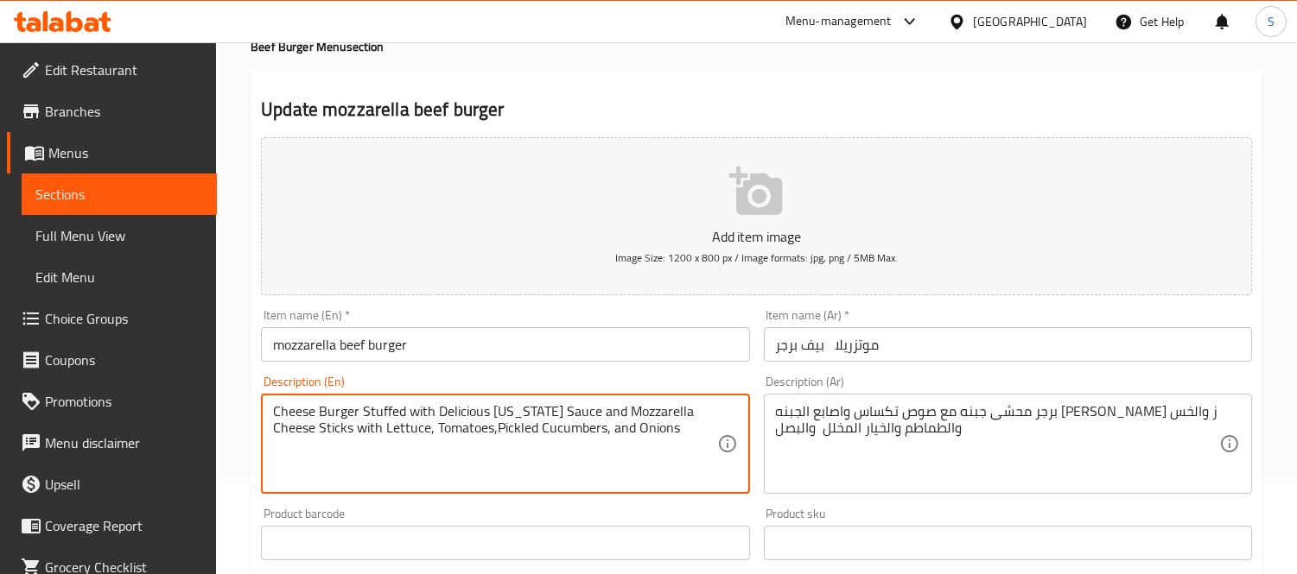
click at [466, 411] on textarea "Cheese Burger Stuffed with Delicious Texas Sauce and Mozzarella Cheese Sticks w…" at bounding box center [494, 444] width 443 height 82
type textarea "Cheese Burger Stuffed with Texas Sauce and Mozzarella Cheese Sticks with Lettuc…"
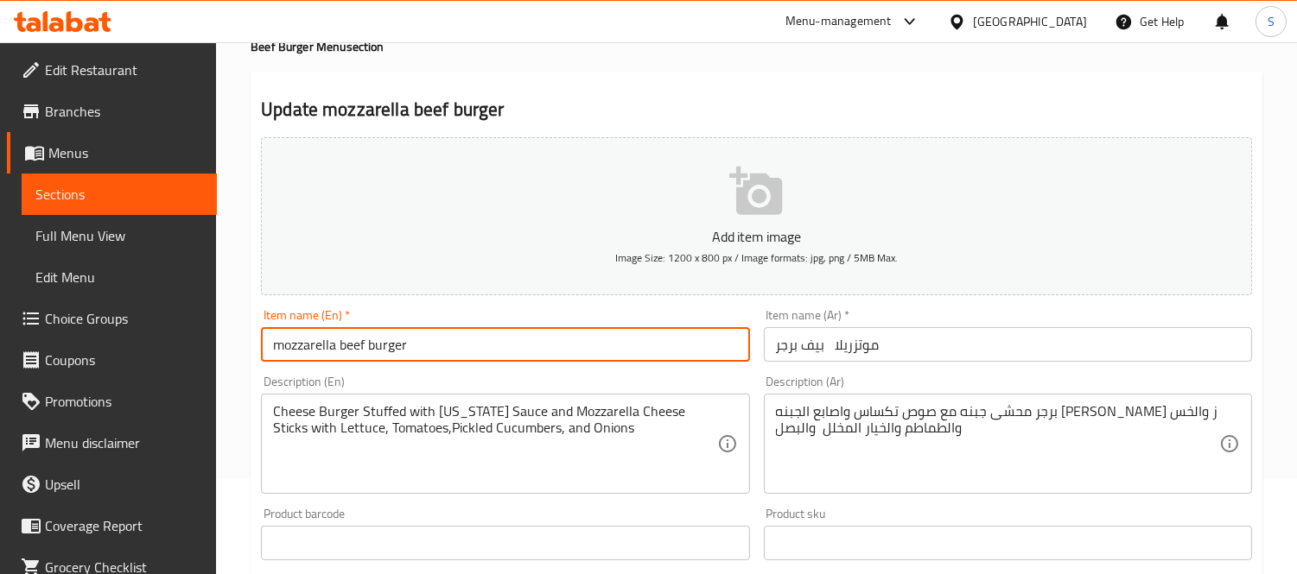
click at [494, 329] on input "mozzarella beef burger" at bounding box center [505, 344] width 488 height 35
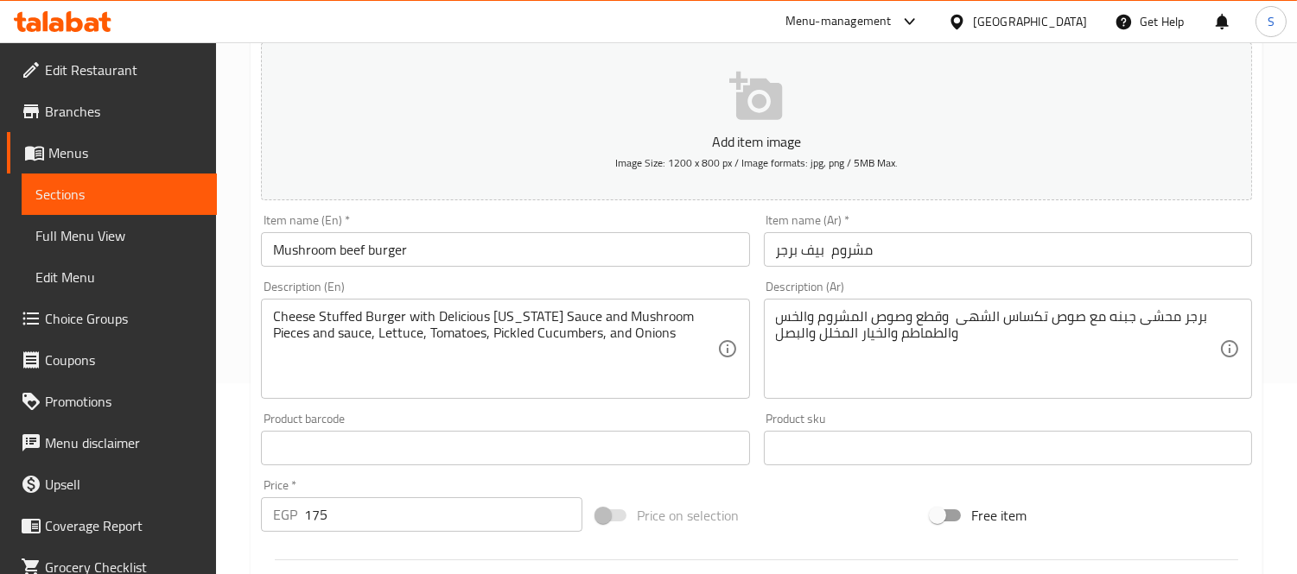
scroll to position [192, 0]
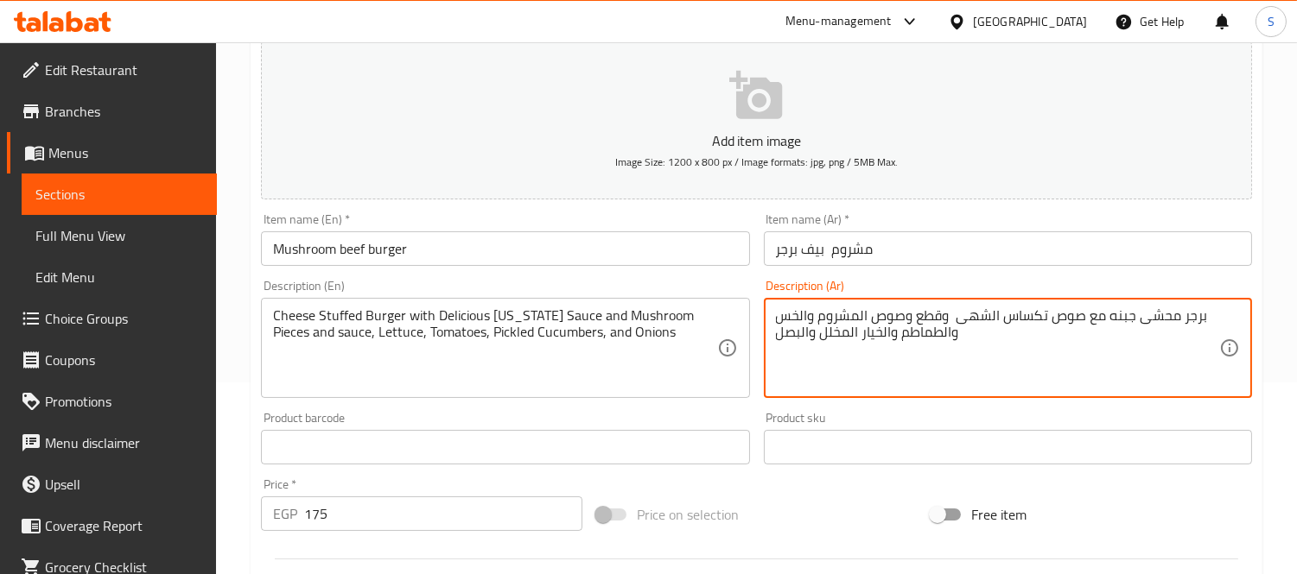
click at [976, 309] on textarea "برجر محشى جبنه مع صوص تكساس الشهى وقطع وصوص المشروم والخس والطماطم والخيار المخ…" at bounding box center [997, 349] width 443 height 82
type textarea "برجر محشى جبنه مع صوص تكساس وقطع وصوص المشروم والخس والطماطم والخيار المخلل وال…"
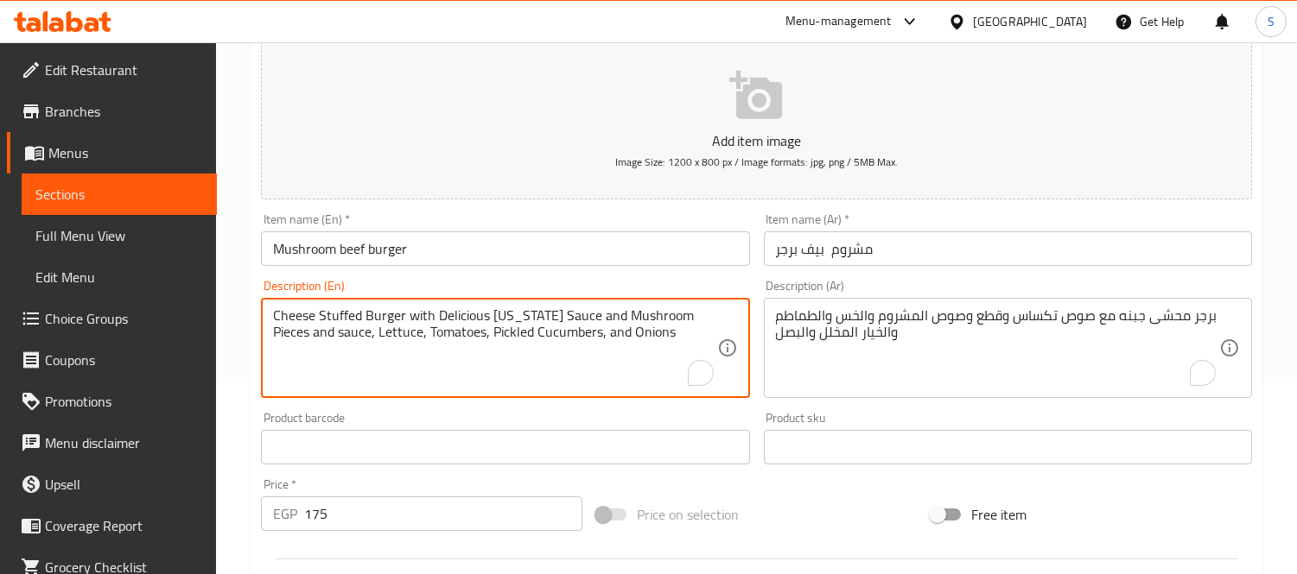
click at [466, 315] on textarea "Cheese Stuffed Burger with Delicious [US_STATE] Sauce and Mushroom Pieces and s…" at bounding box center [494, 349] width 443 height 82
type textarea "Cheese Stuffed Burger with [US_STATE] Sauce and Mushroom Pieces and sauce, Lett…"
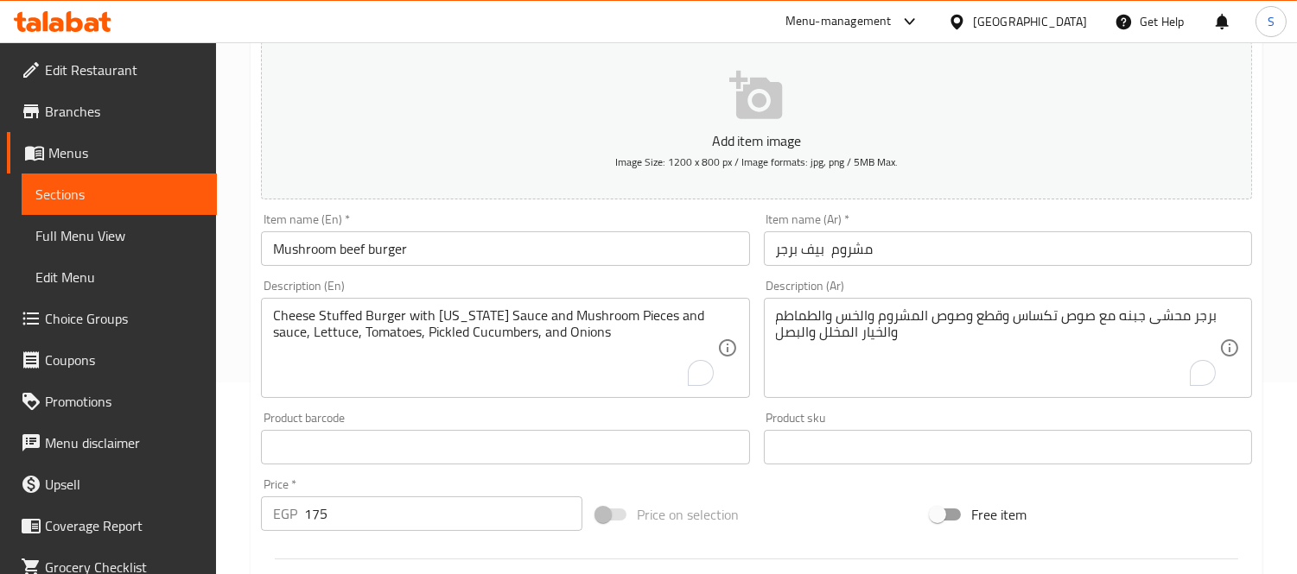
click at [473, 225] on div "Item name (En)   * Mushroom beef burger Item name (En) *" at bounding box center [505, 239] width 488 height 53
click at [463, 238] on input "Mushroom beef burger" at bounding box center [505, 249] width 488 height 35
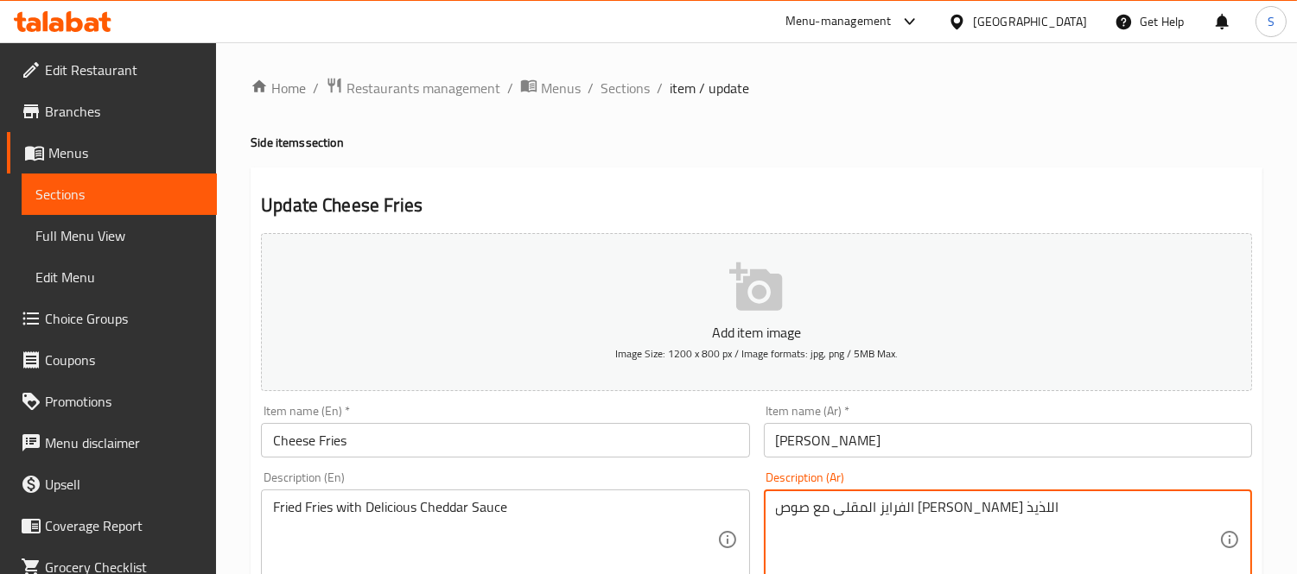
click at [796, 507] on textarea "الفرايز المقلى مع صوص الشيدر اللذيذ" at bounding box center [997, 540] width 443 height 82
type textarea "اللذيذ"
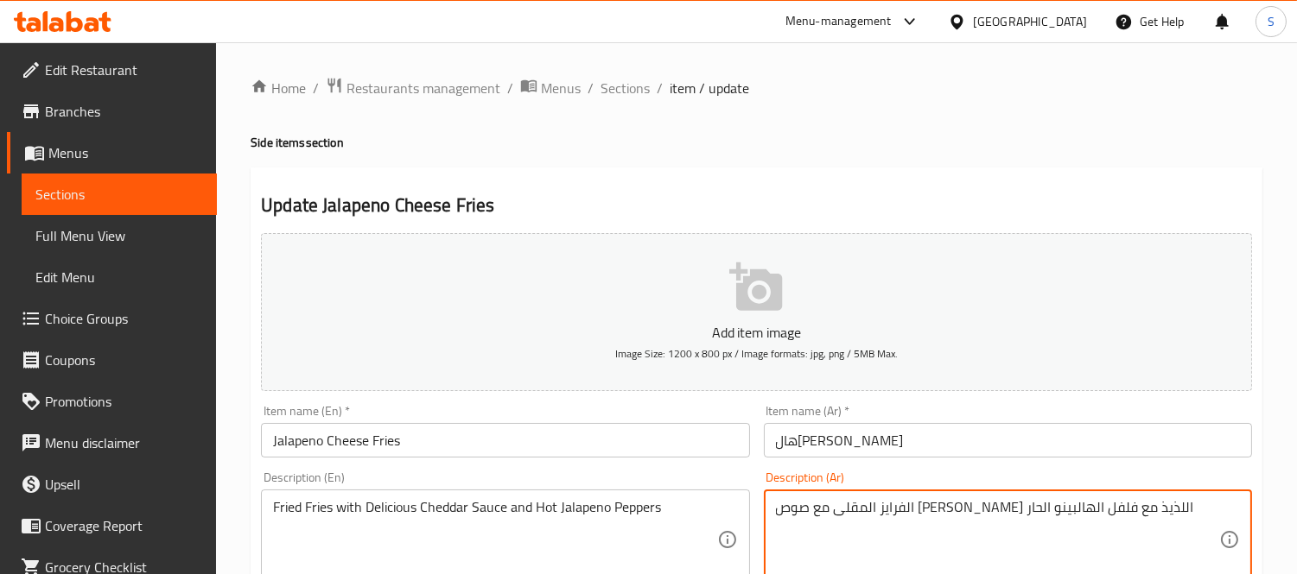
click at [918, 511] on textarea "الفرايز المقلى مع صوص [PERSON_NAME] اللذيذ مع فلفل الهالبينو الحار" at bounding box center [997, 540] width 443 height 82
type textarea "الفرايز المقلى مع صوص [PERSON_NAME] مع فلفل الهالبينو الحار"
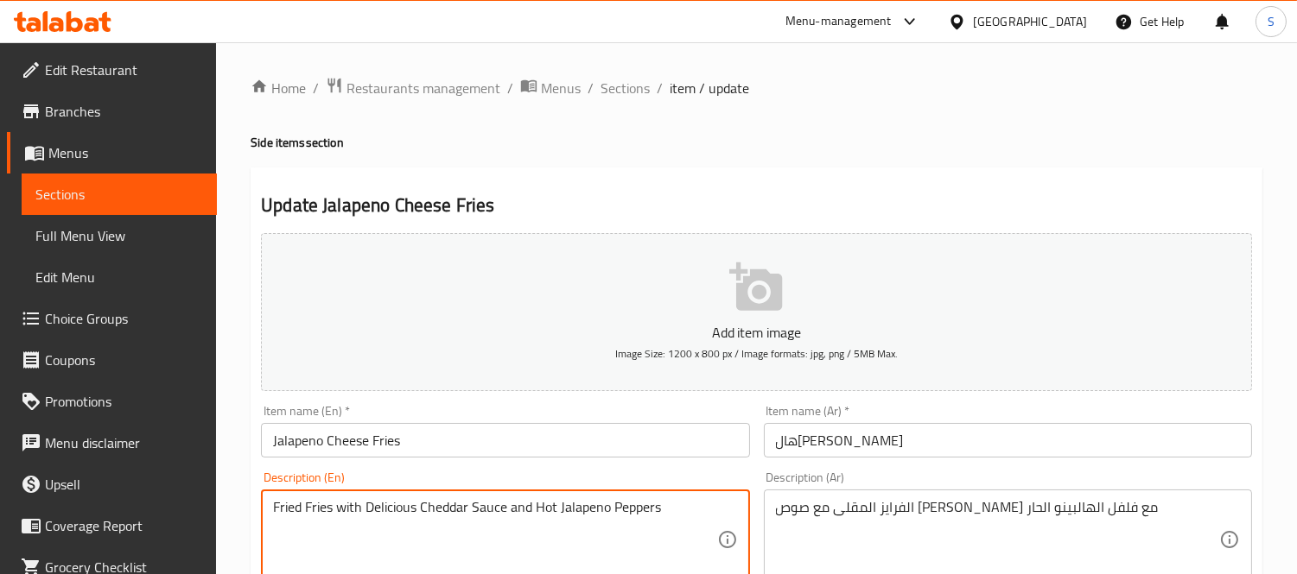
click at [387, 513] on textarea "Fried Fries with Delicious Cheddar Sauce and Hot Jalapeno Peppers" at bounding box center [494, 540] width 443 height 82
type textarea "Fried Fries with Cheddar Sauce and Hot Jalapeno Peppers"
click at [417, 439] on input "Jalapeno Cheese Fries" at bounding box center [505, 440] width 488 height 35
